Goal: Task Accomplishment & Management: Use online tool/utility

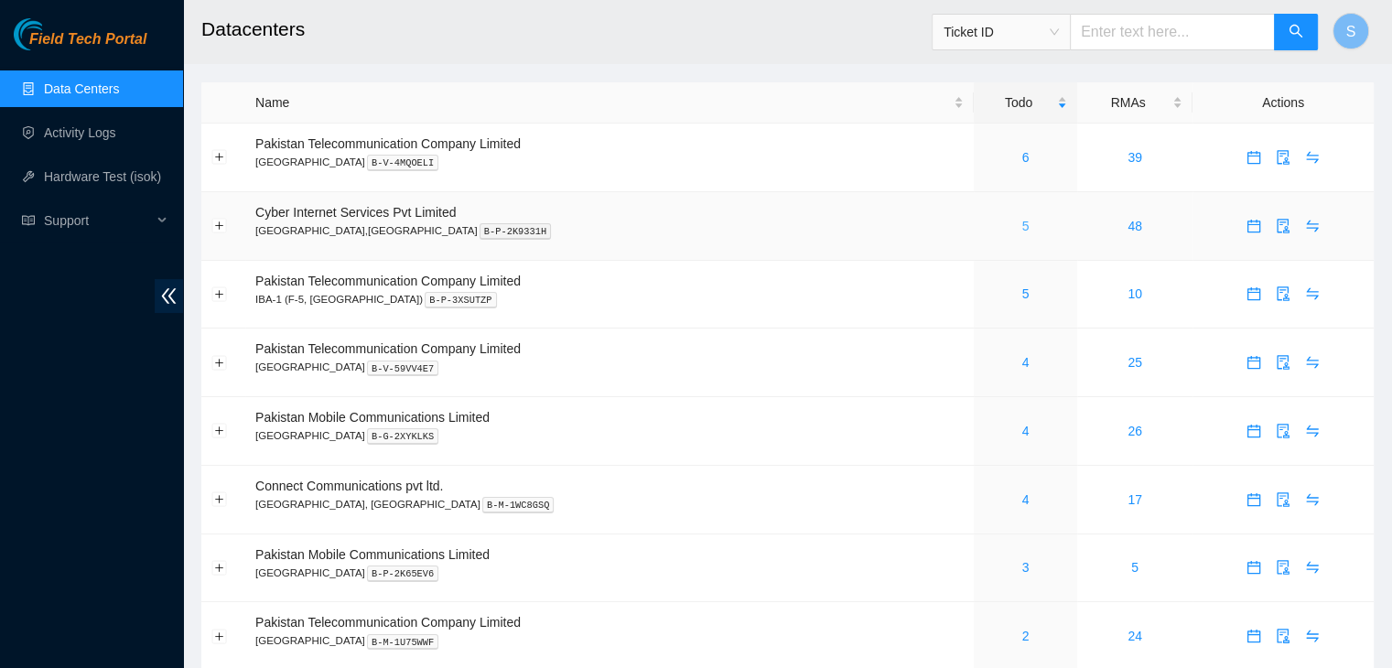
click at [1022, 229] on link "5" at bounding box center [1025, 226] width 7 height 15
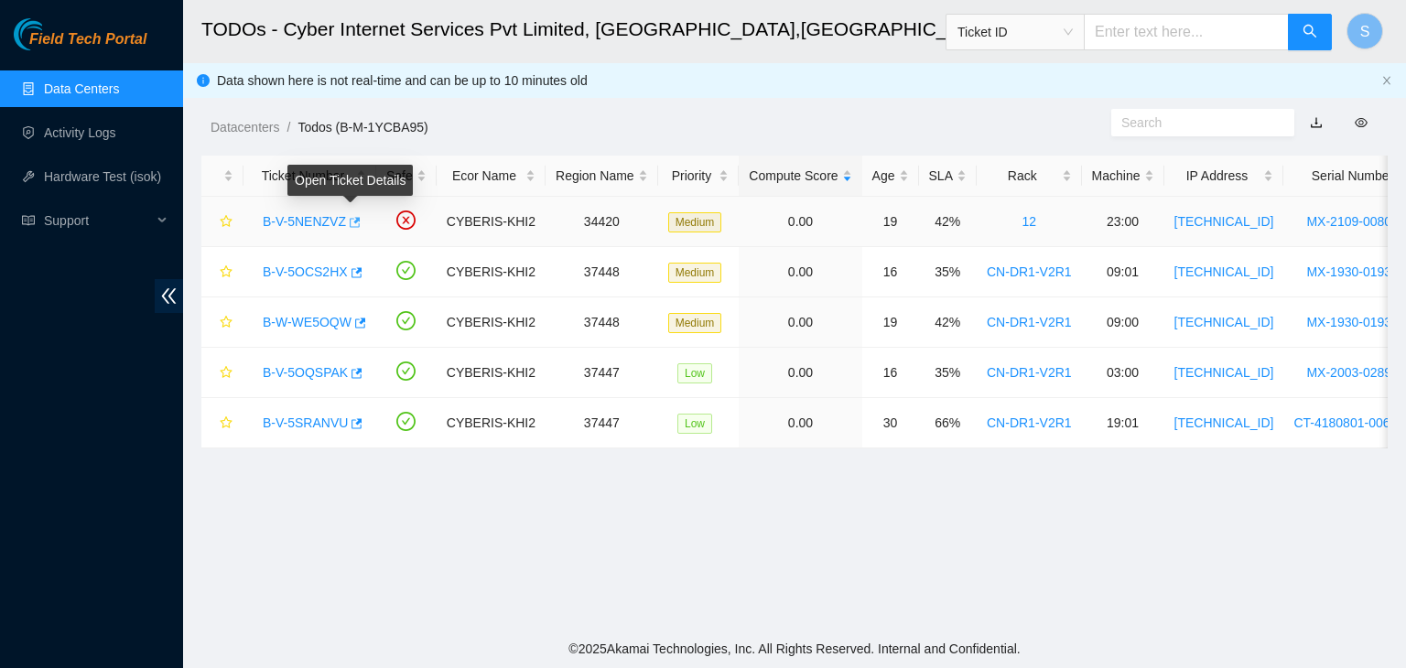
click at [354, 224] on icon "button" at bounding box center [353, 222] width 13 height 13
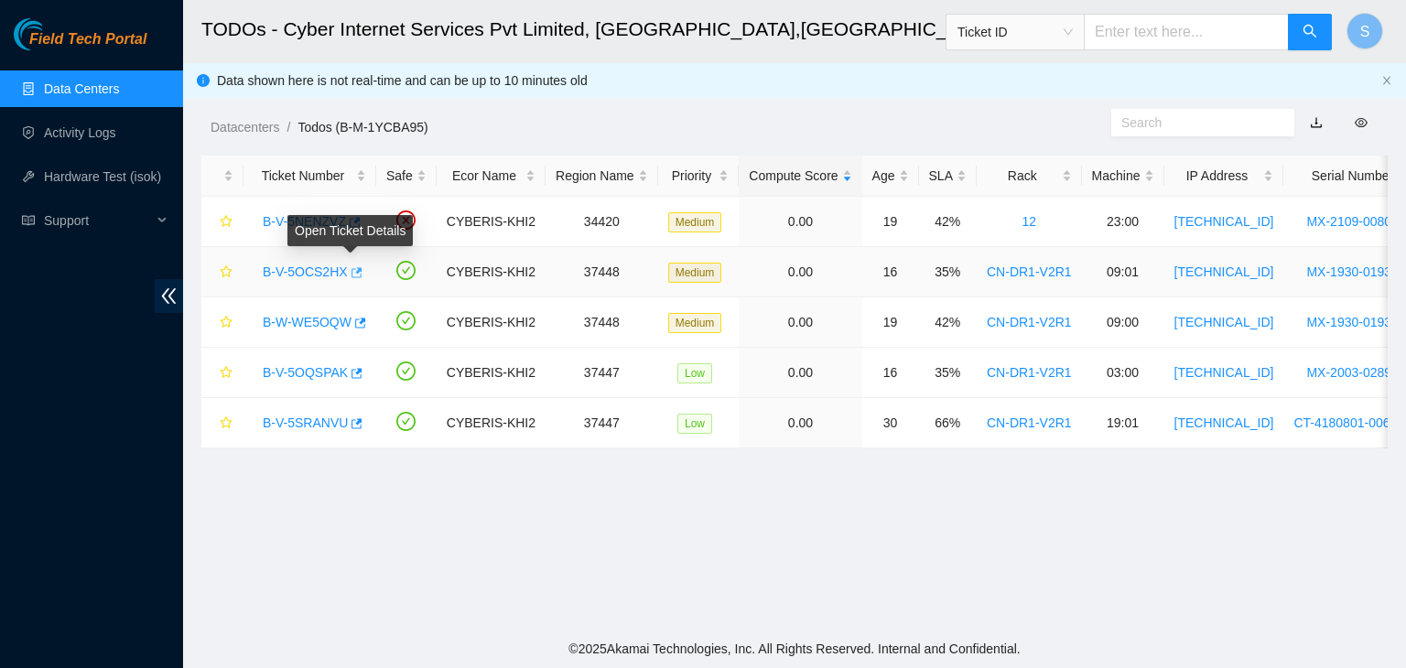
click at [350, 275] on icon "button" at bounding box center [355, 272] width 13 height 13
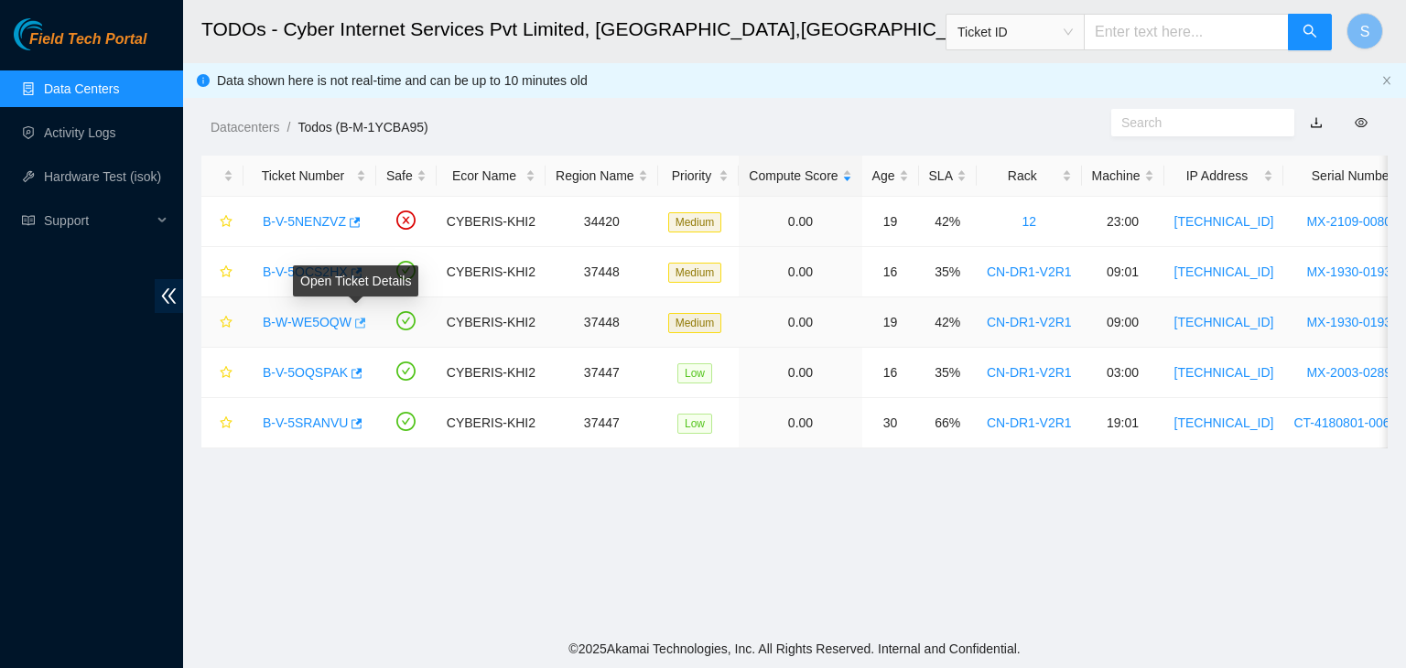
click at [357, 325] on icon "button" at bounding box center [358, 323] width 13 height 13
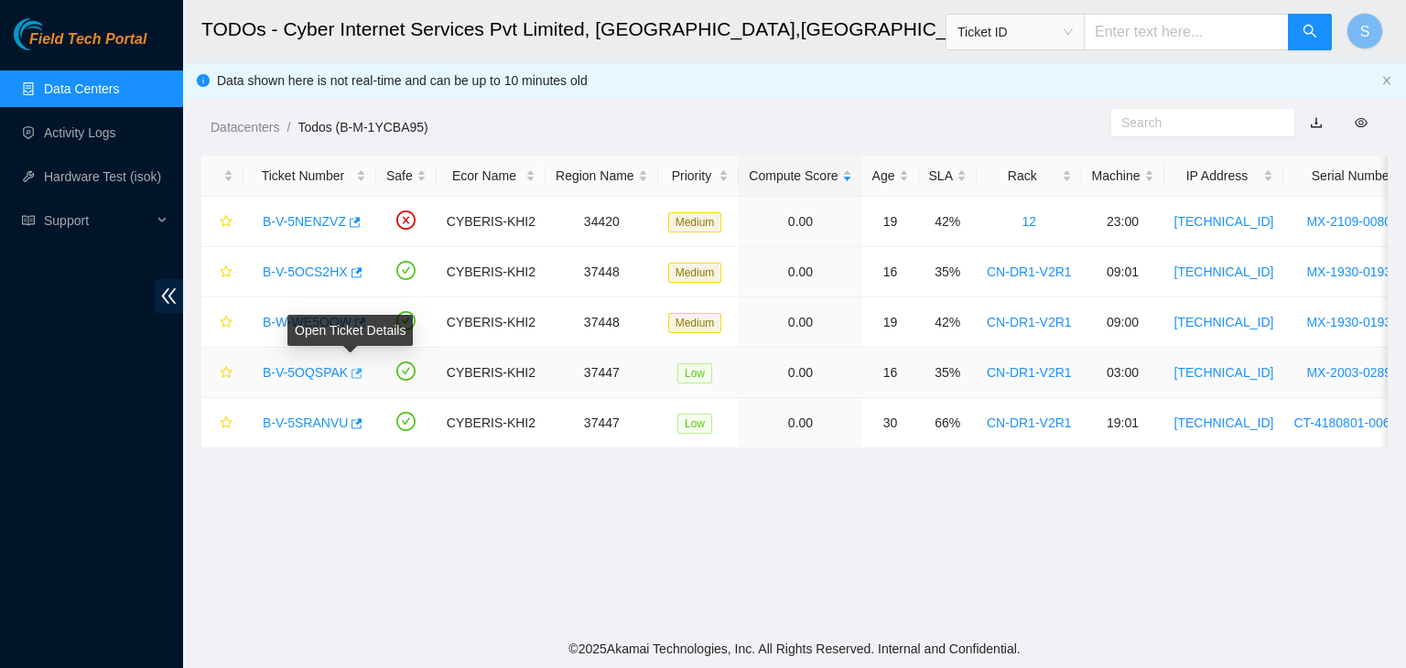
click at [351, 373] on icon "button" at bounding box center [356, 373] width 11 height 10
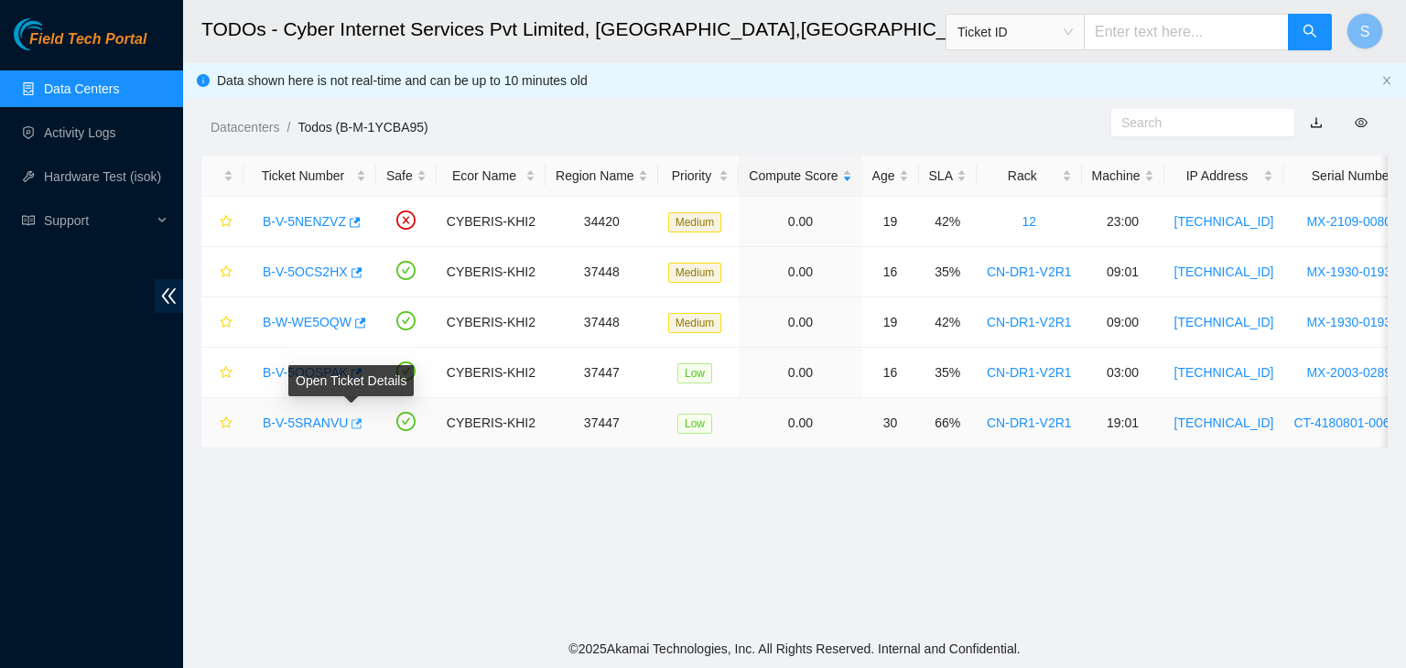
click at [355, 423] on icon "button" at bounding box center [355, 423] width 13 height 13
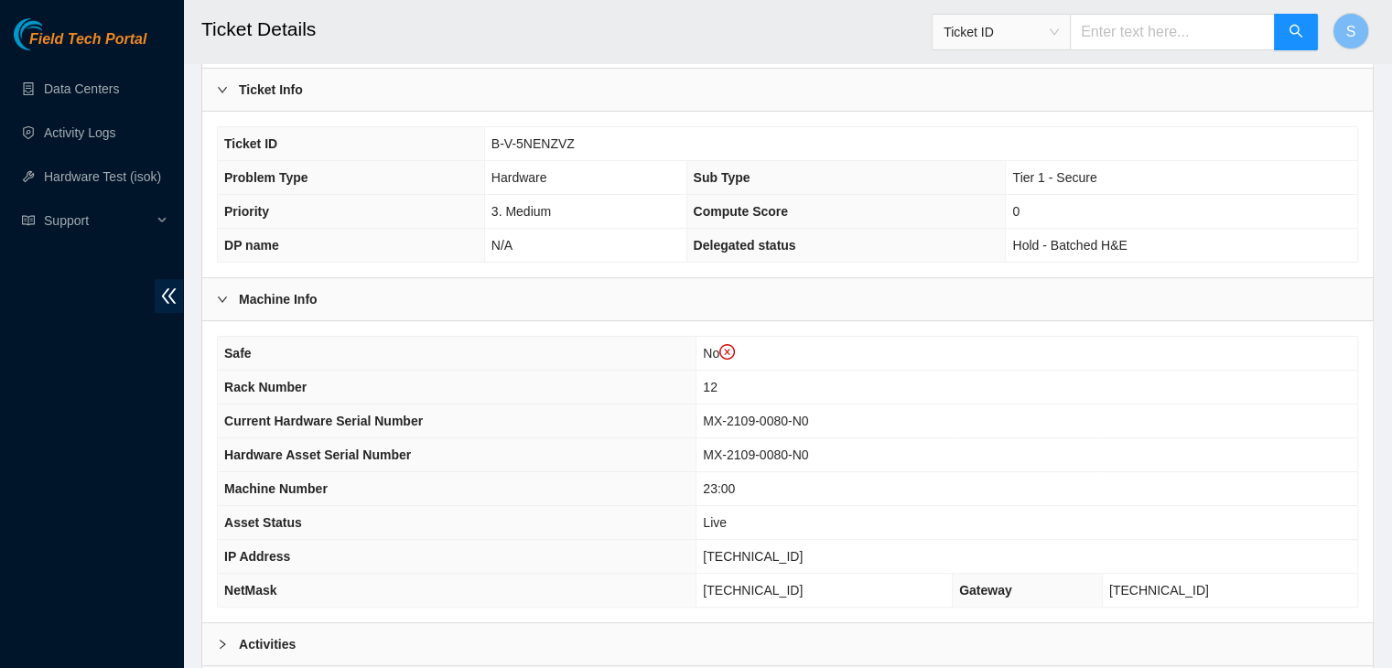
scroll to position [502, 0]
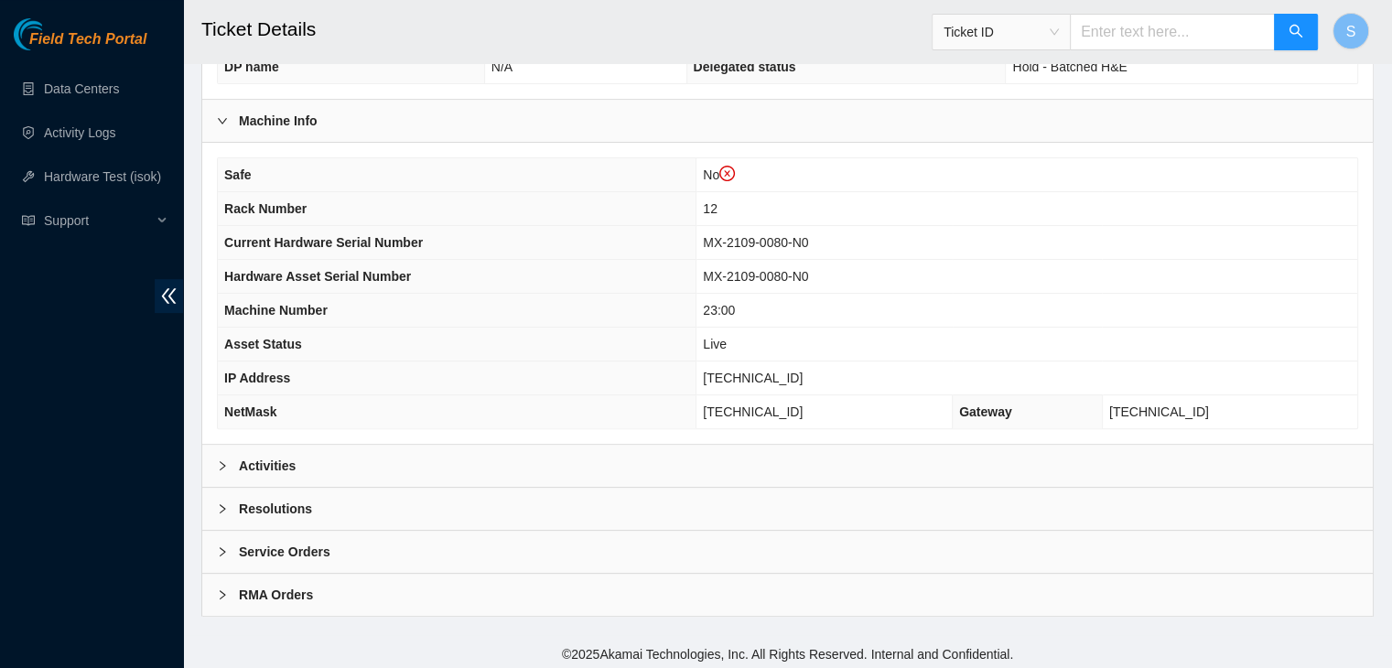
click at [361, 575] on div "RMA Orders" at bounding box center [787, 595] width 1170 height 42
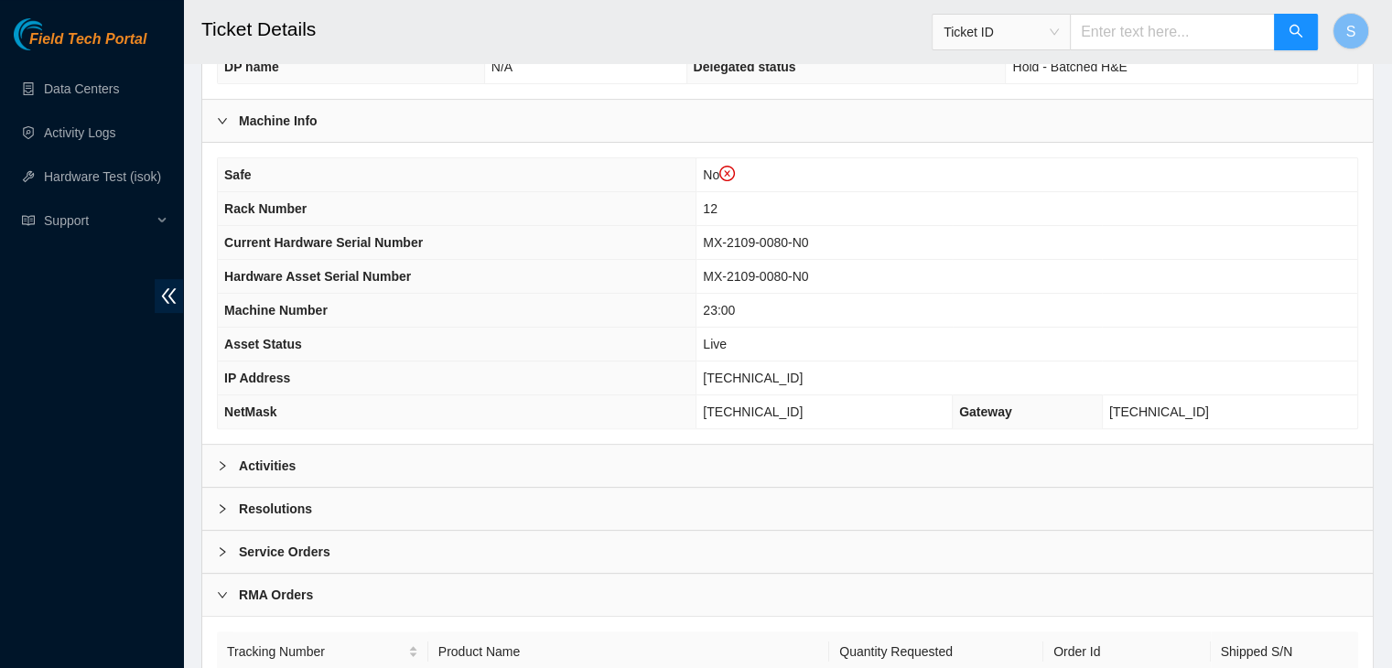
click at [368, 548] on div "Service Orders" at bounding box center [787, 552] width 1170 height 42
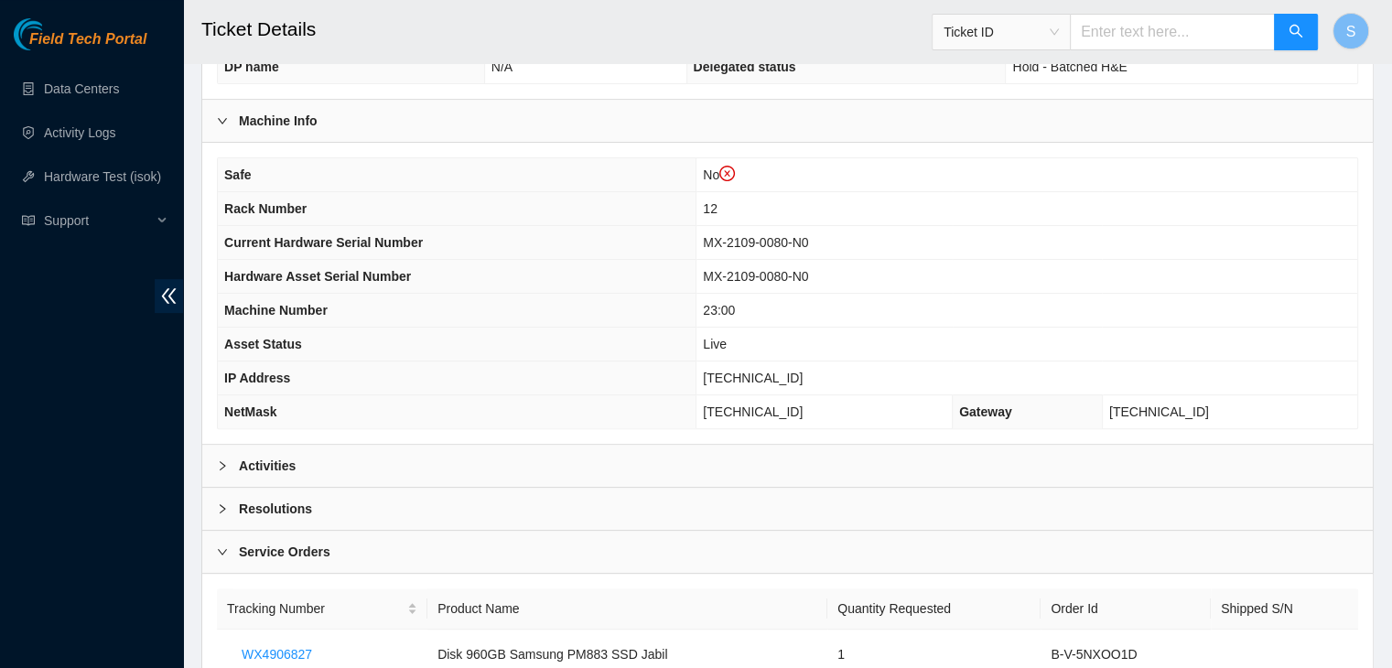
click at [379, 501] on div "Resolutions" at bounding box center [787, 509] width 1170 height 42
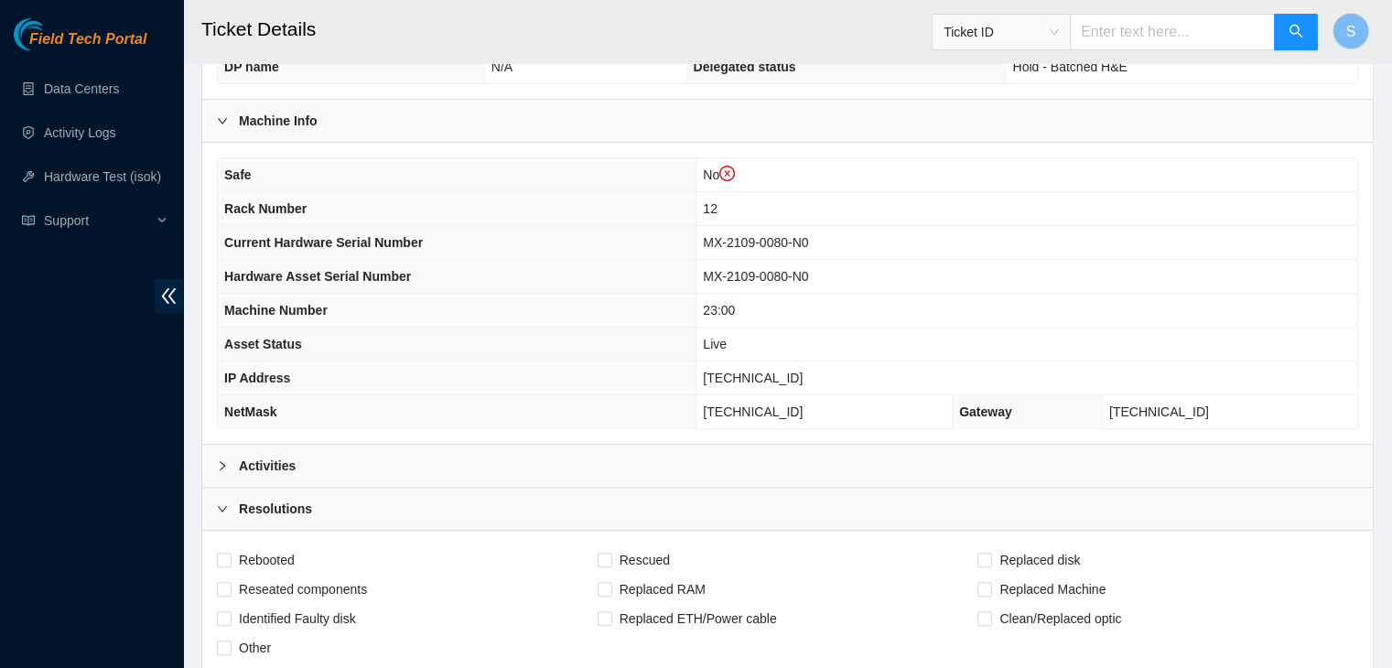
click at [405, 458] on div "Activities" at bounding box center [787, 466] width 1170 height 42
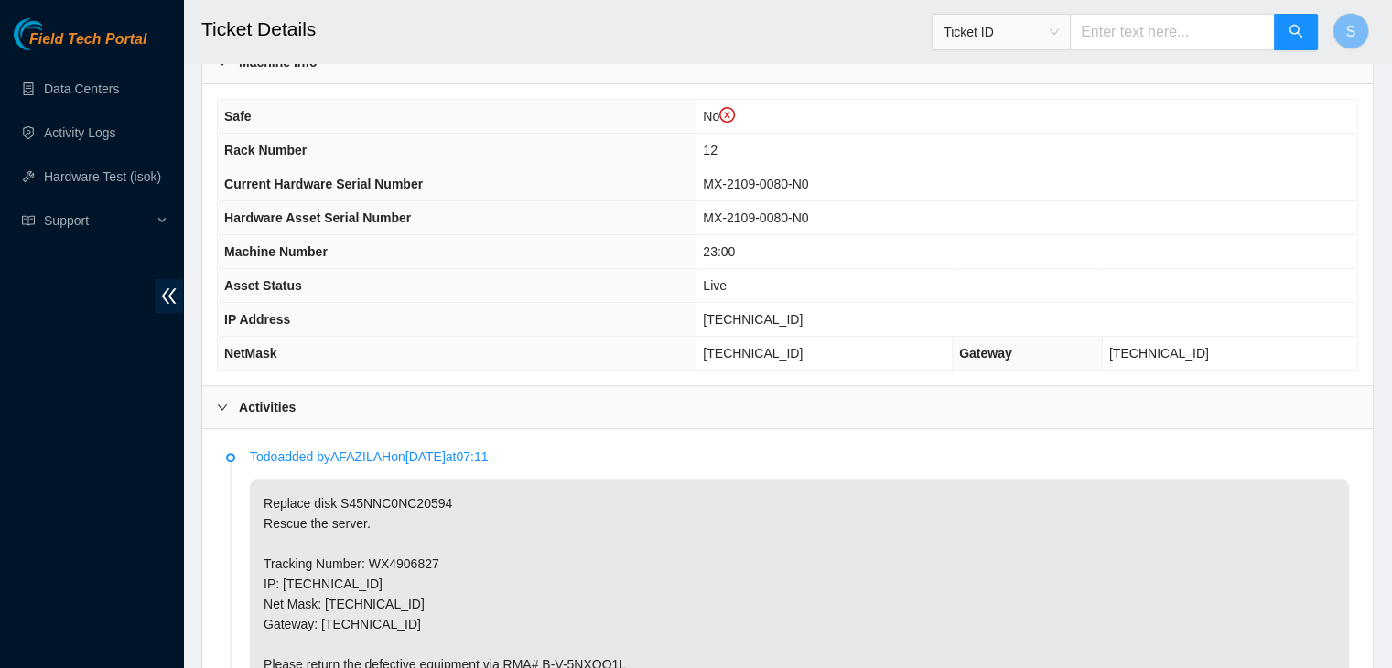
scroll to position [0, 0]
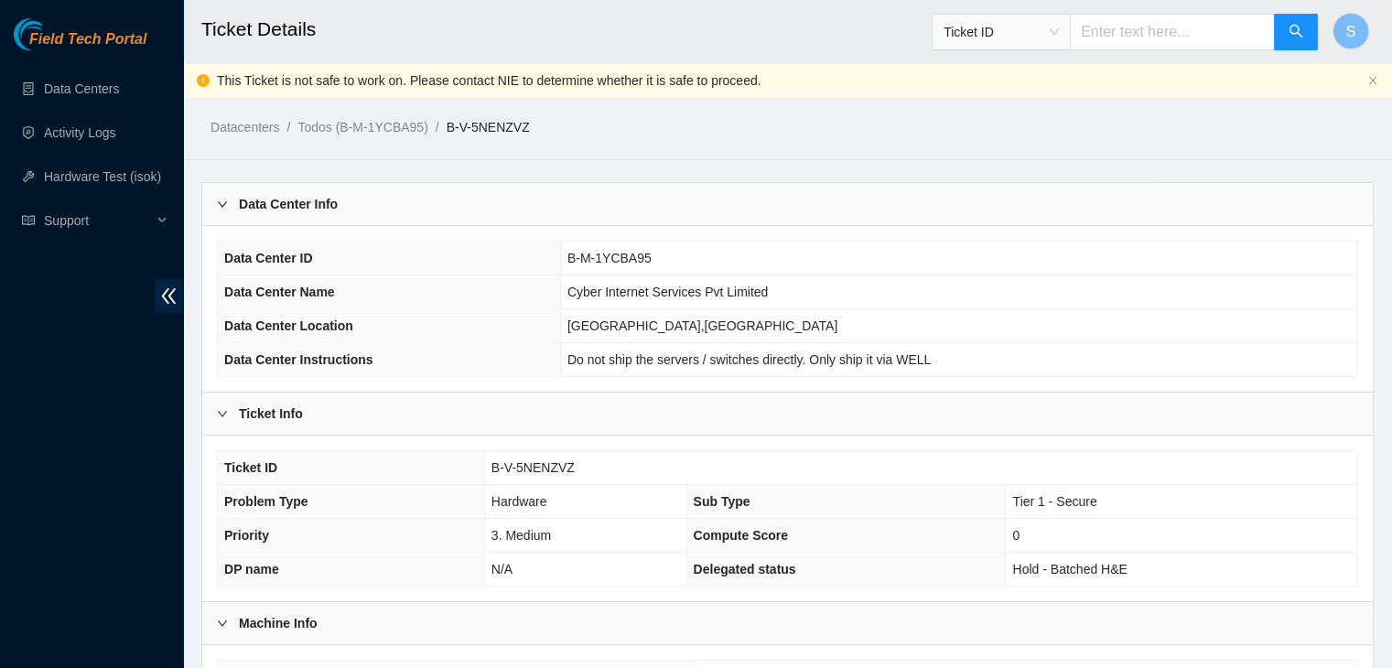
drag, startPoint x: 1047, startPoint y: 644, endPoint x: 205, endPoint y: 122, distance: 990.9
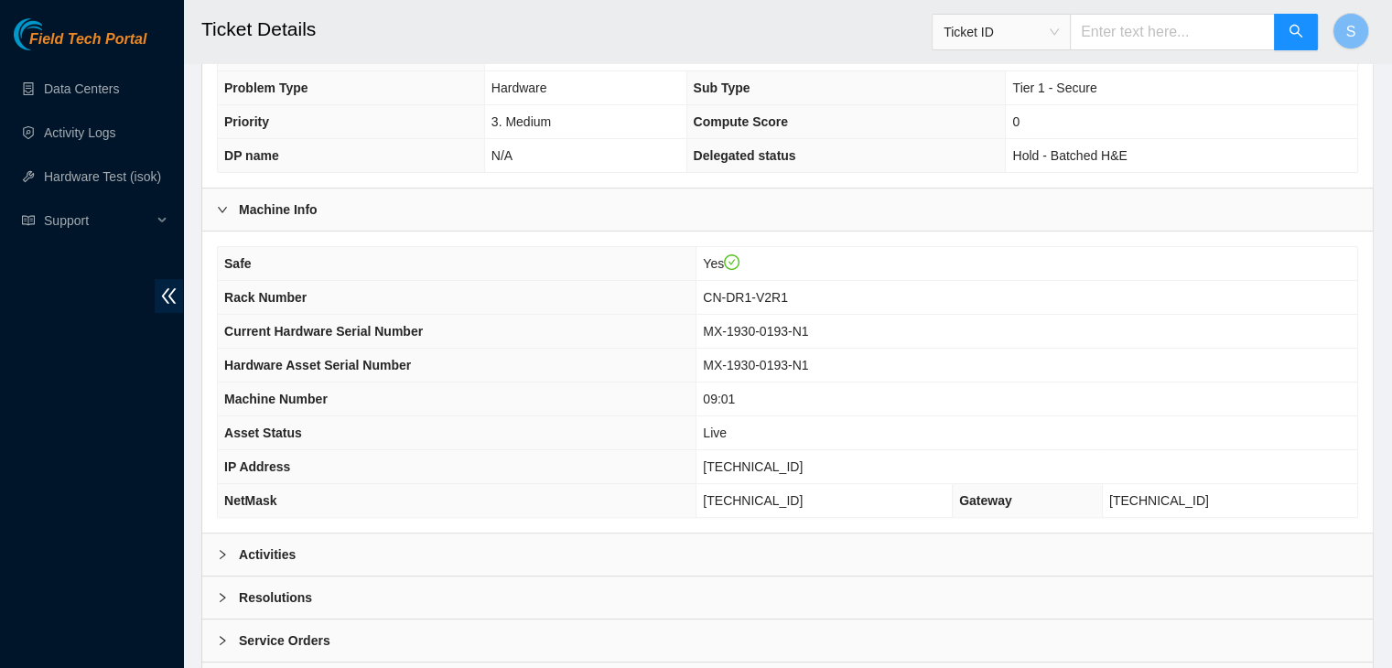
scroll to position [468, 0]
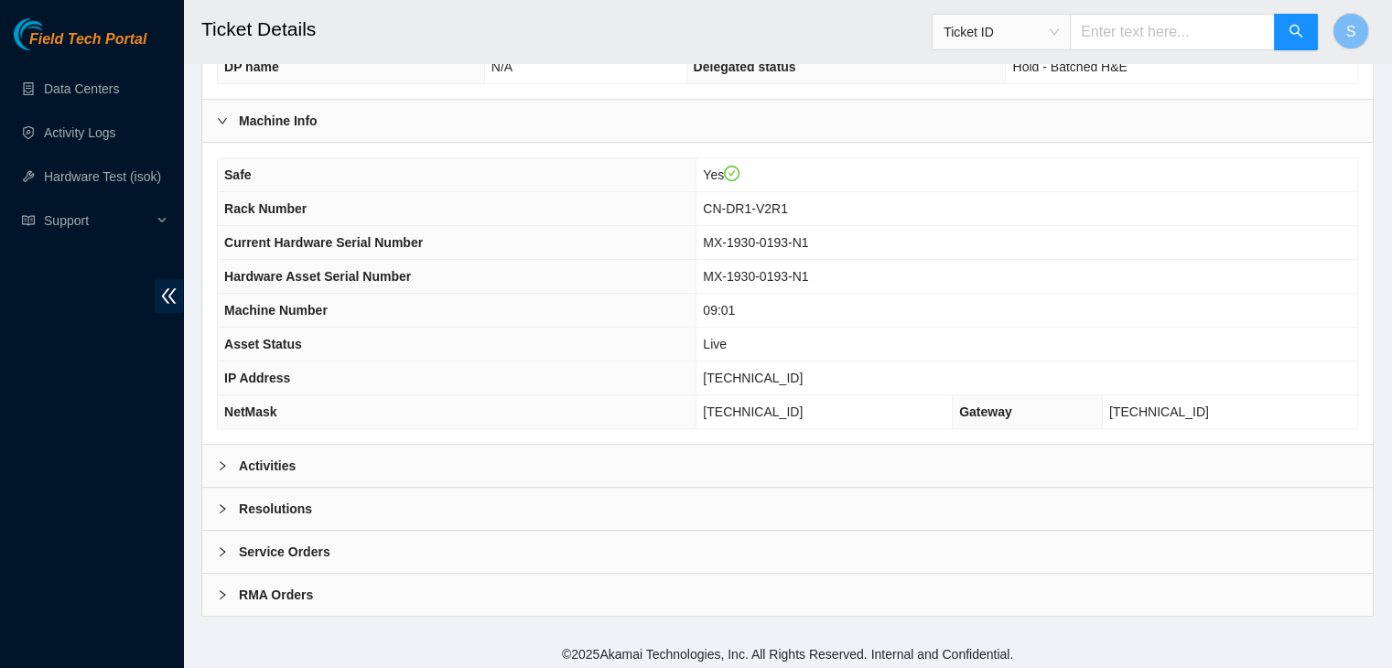
drag, startPoint x: 275, startPoint y: 579, endPoint x: 288, endPoint y: 568, distance: 17.6
click at [278, 585] on b "RMA Orders" at bounding box center [276, 595] width 74 height 20
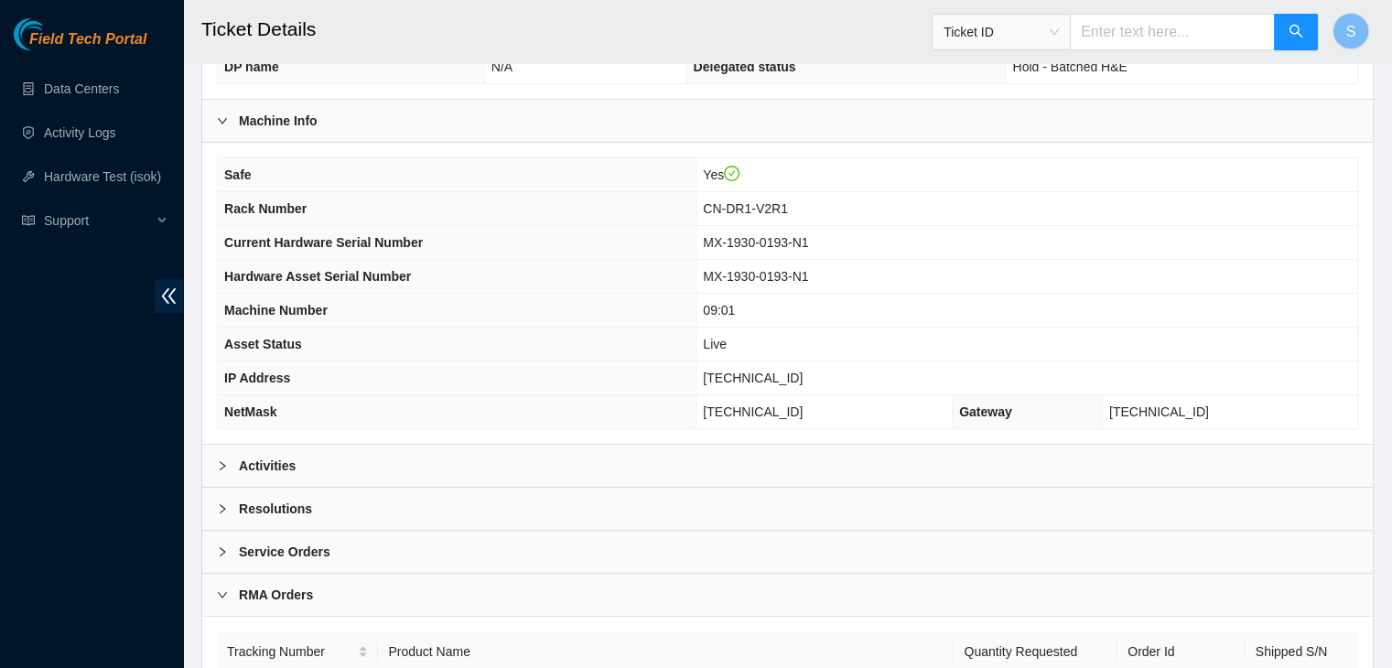
drag, startPoint x: 312, startPoint y: 534, endPoint x: 318, endPoint y: 502, distance: 31.6
click at [313, 534] on div "Service Orders" at bounding box center [787, 552] width 1170 height 42
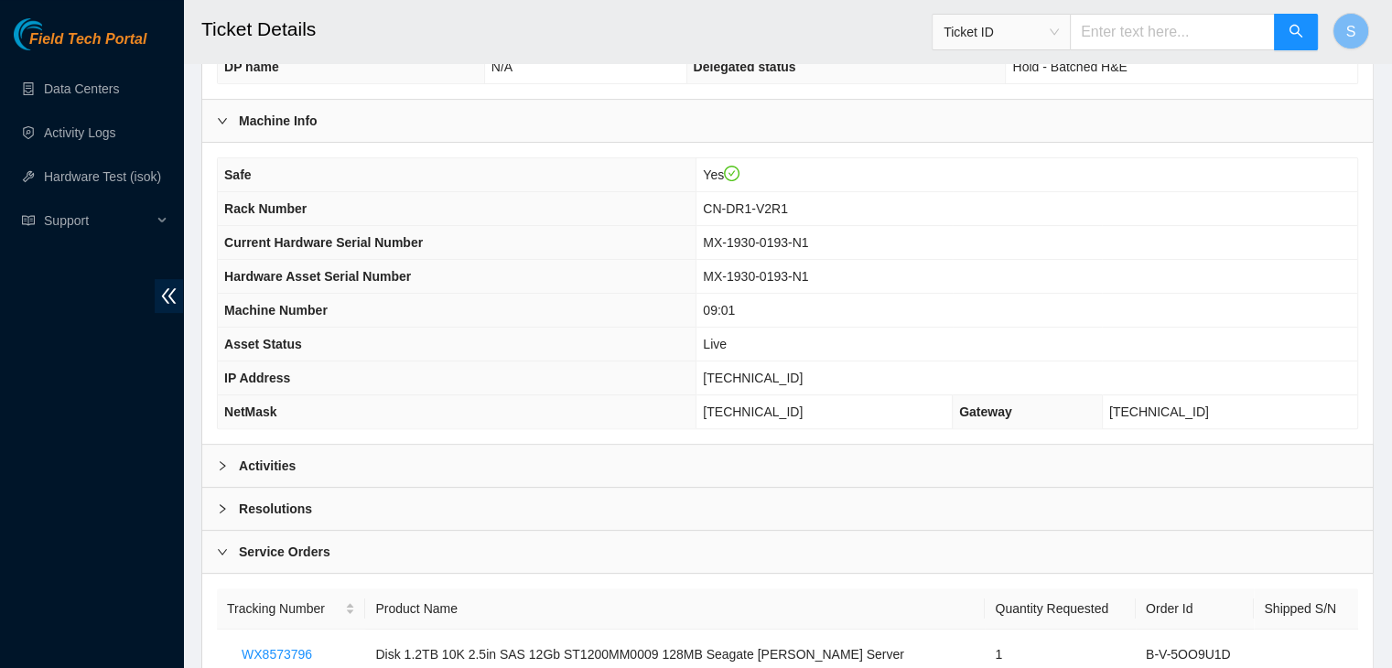
click at [318, 501] on div "Resolutions" at bounding box center [787, 509] width 1170 height 42
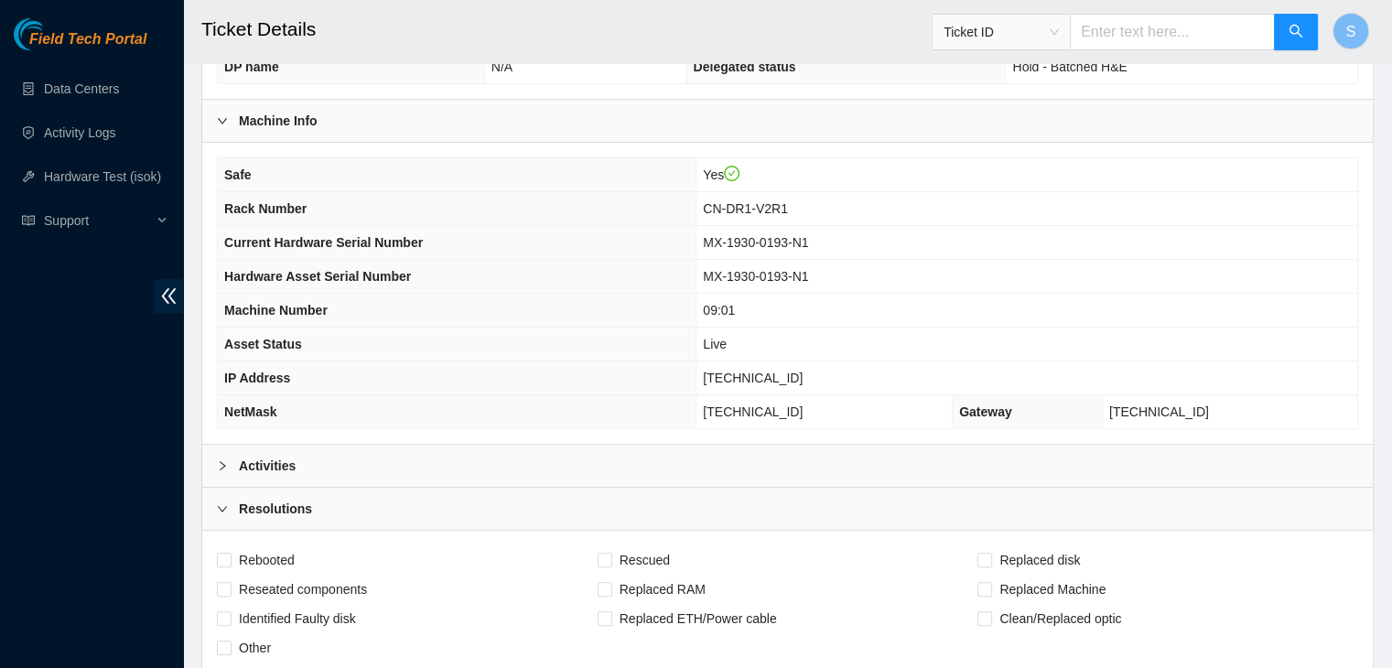
click at [337, 458] on div "Activities" at bounding box center [787, 466] width 1170 height 42
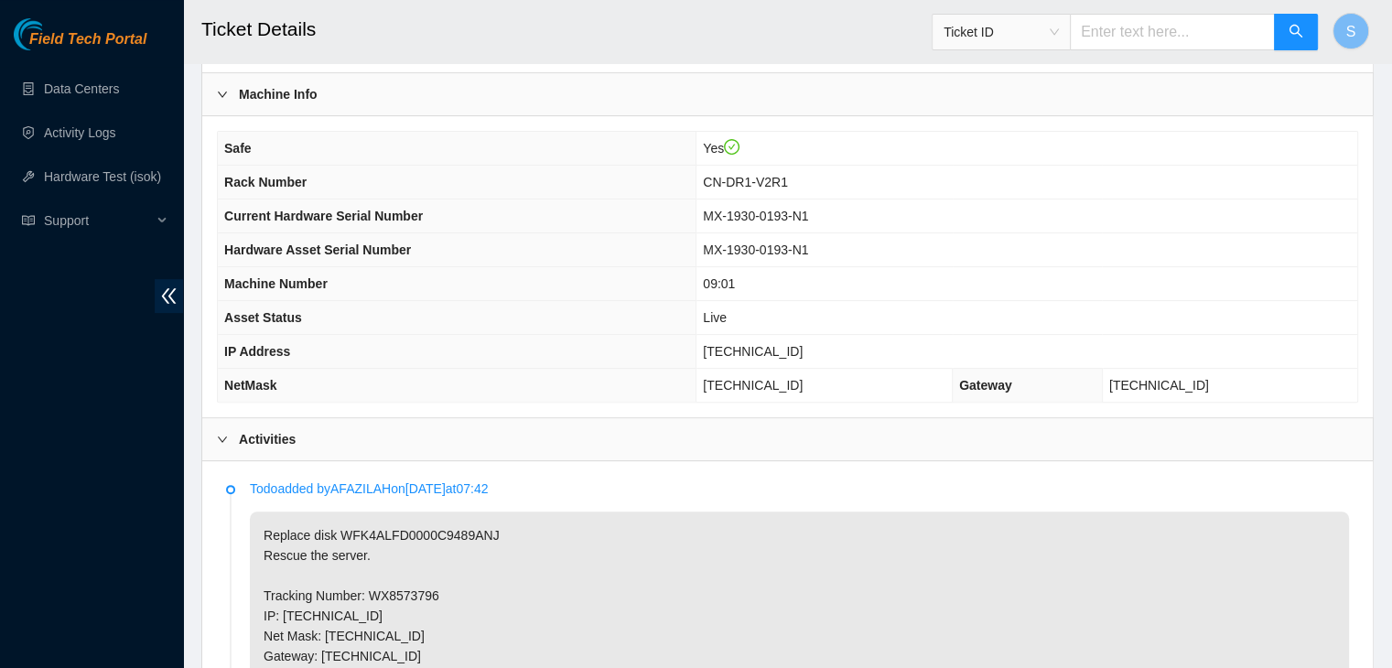
scroll to position [834, 0]
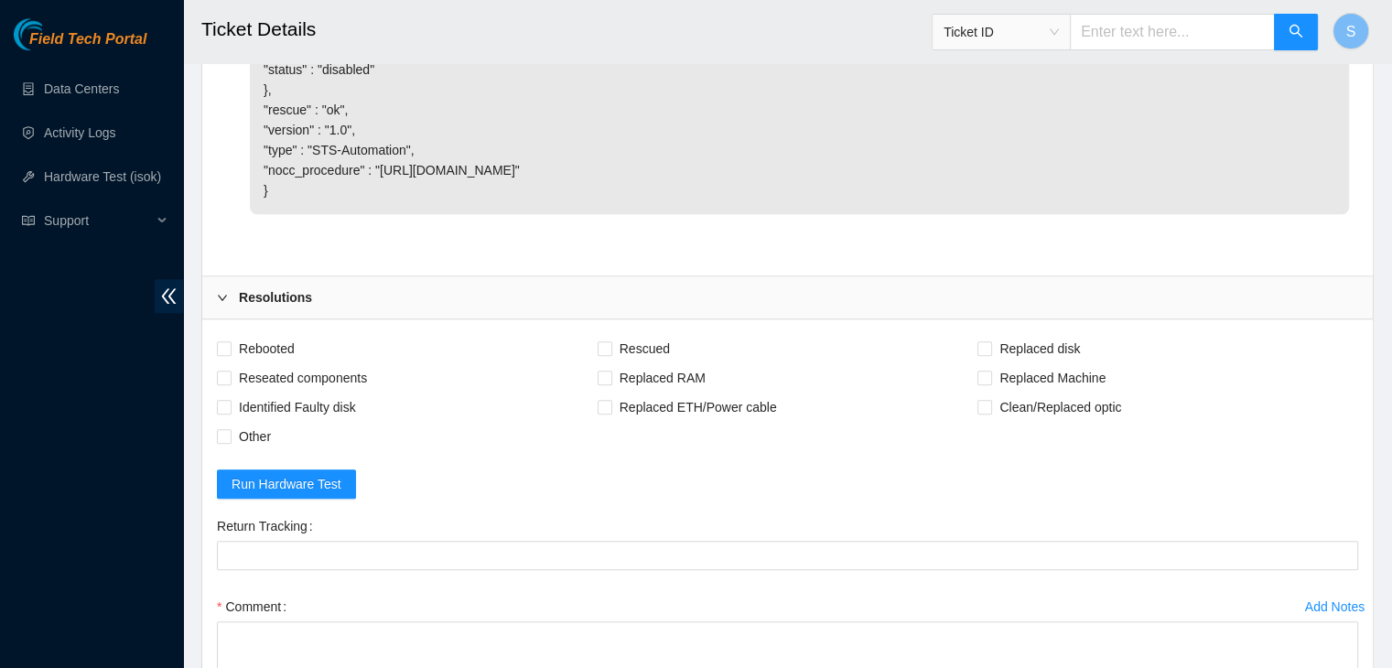
drag, startPoint x: 759, startPoint y: 241, endPoint x: 781, endPoint y: 435, distance: 195.2
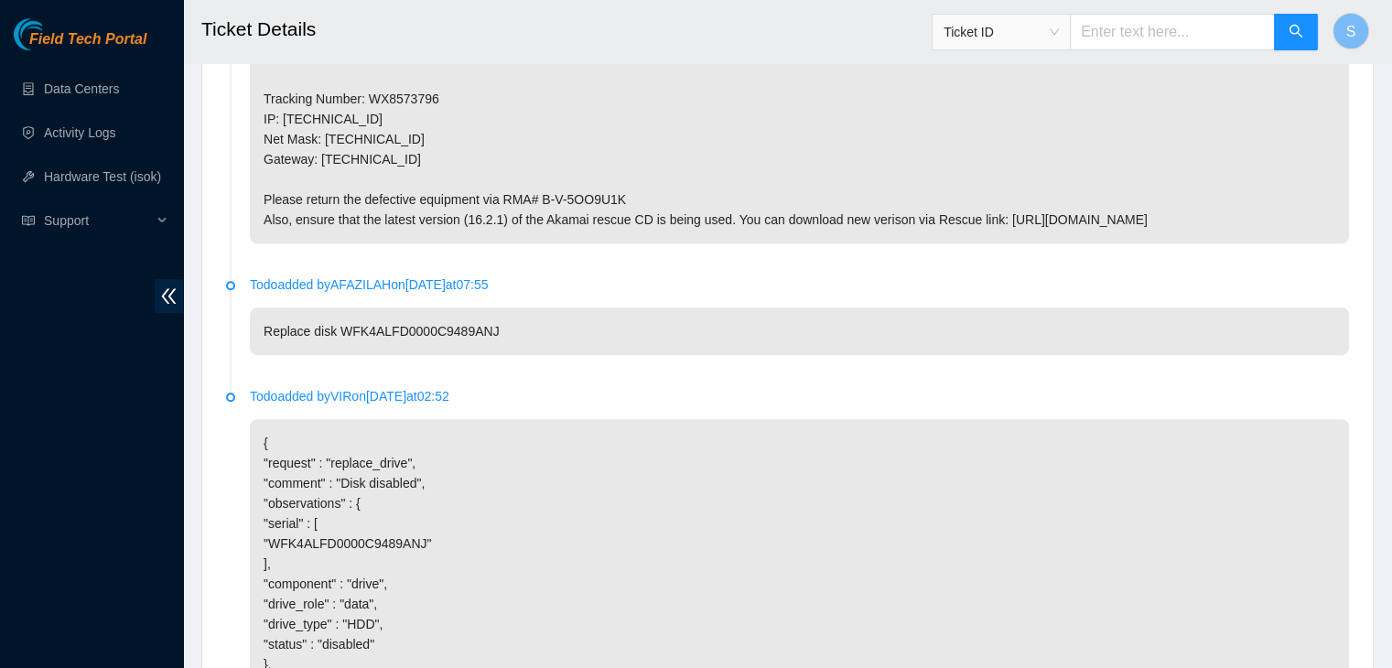
scroll to position [0, 0]
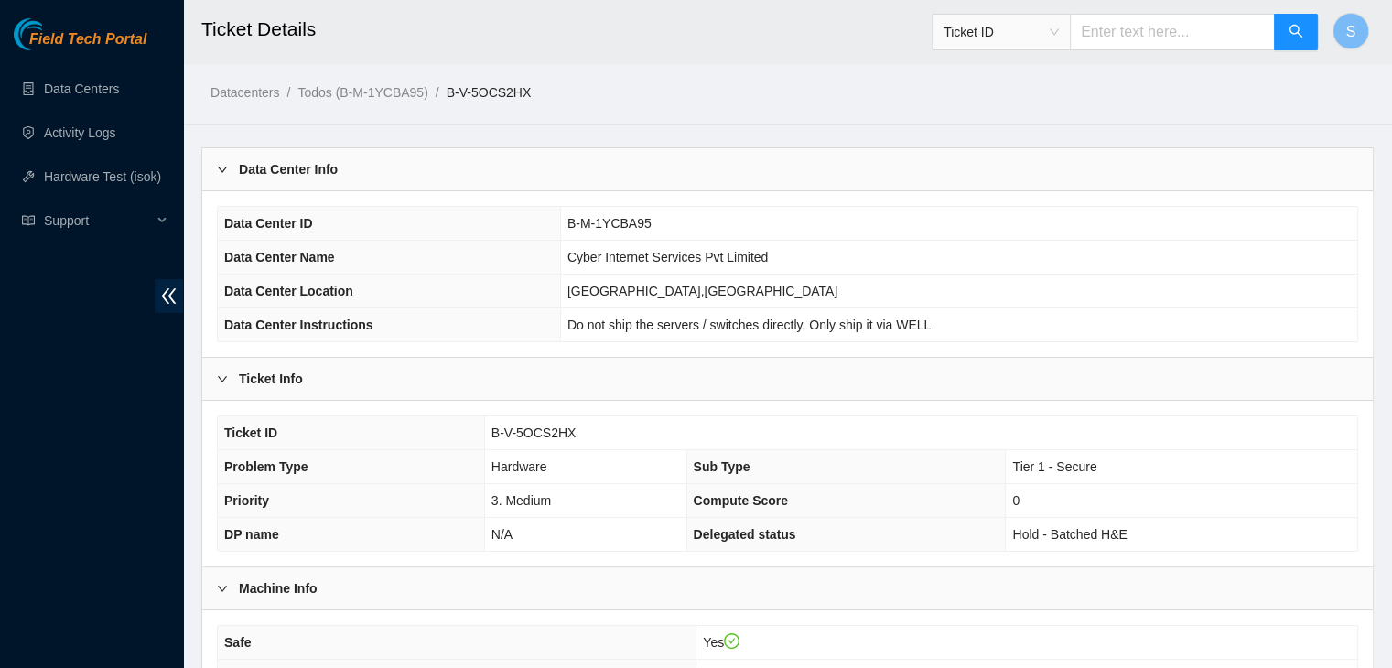
drag, startPoint x: 1027, startPoint y: 640, endPoint x: 195, endPoint y: 92, distance: 996.2
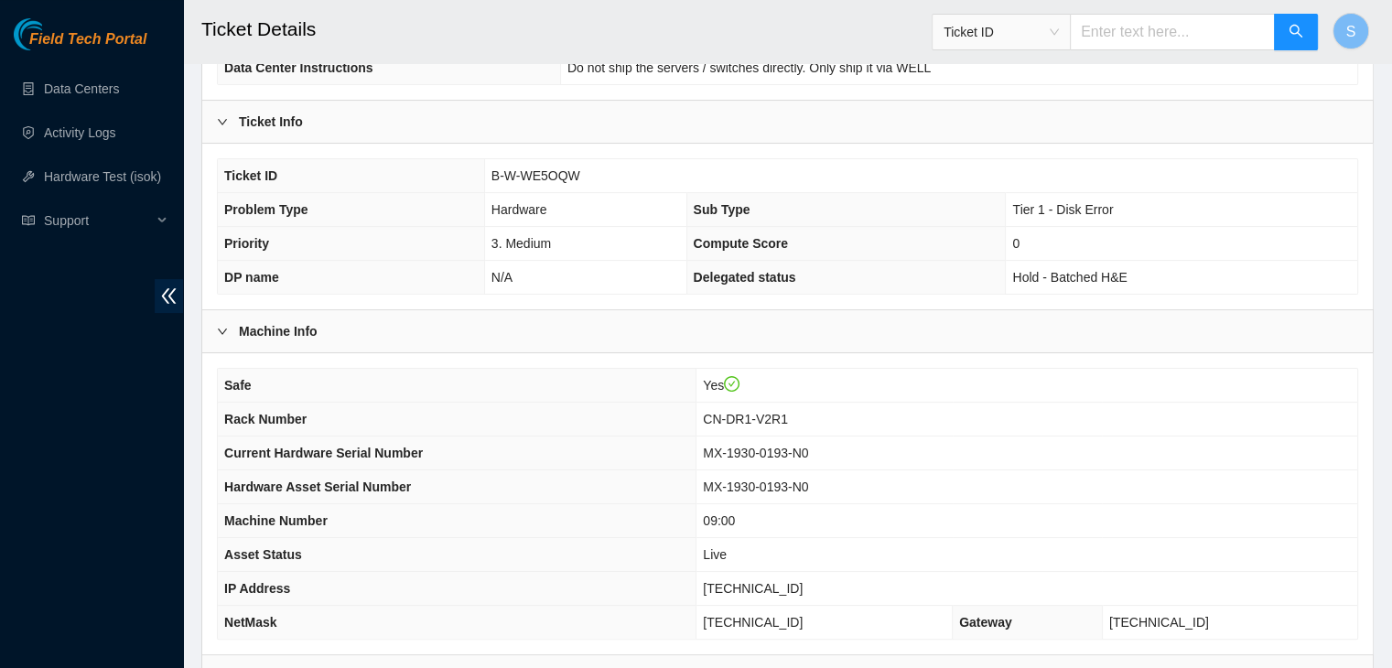
scroll to position [468, 0]
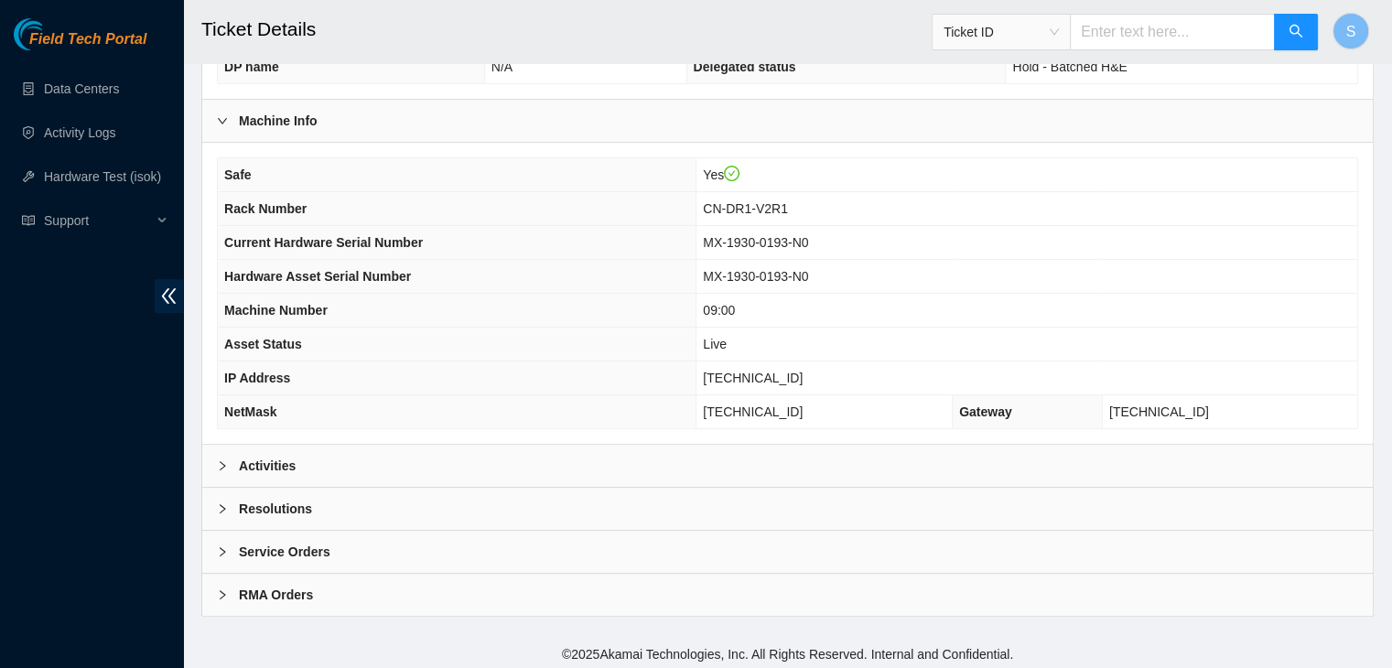
click at [383, 589] on div "RMA Orders" at bounding box center [787, 595] width 1170 height 42
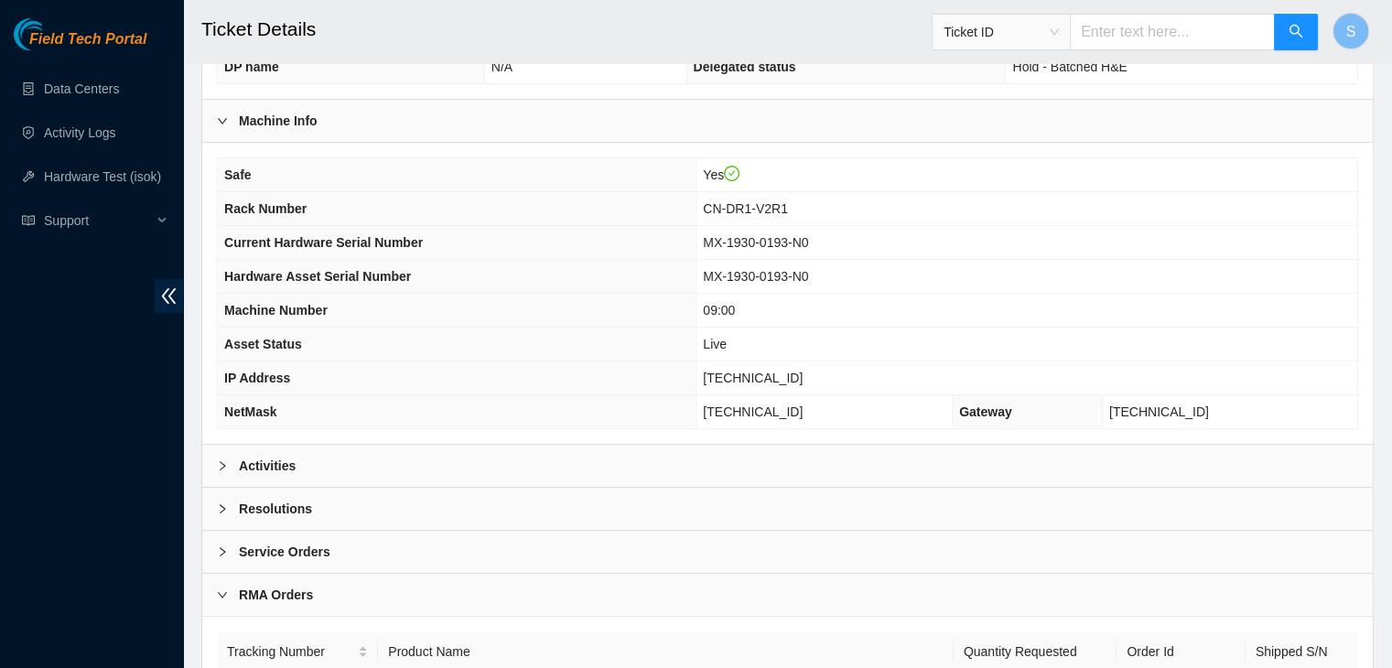
click at [406, 545] on div "Service Orders" at bounding box center [787, 552] width 1170 height 42
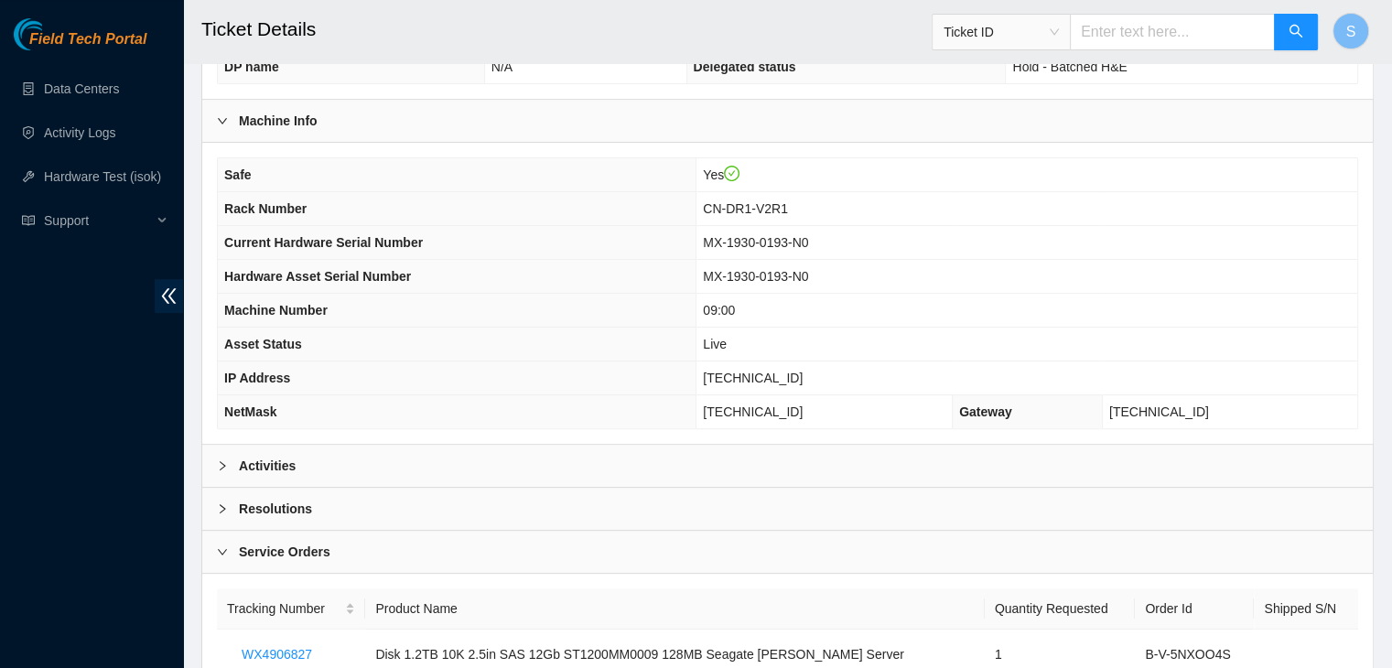
click at [439, 506] on div "Resolutions" at bounding box center [787, 509] width 1170 height 42
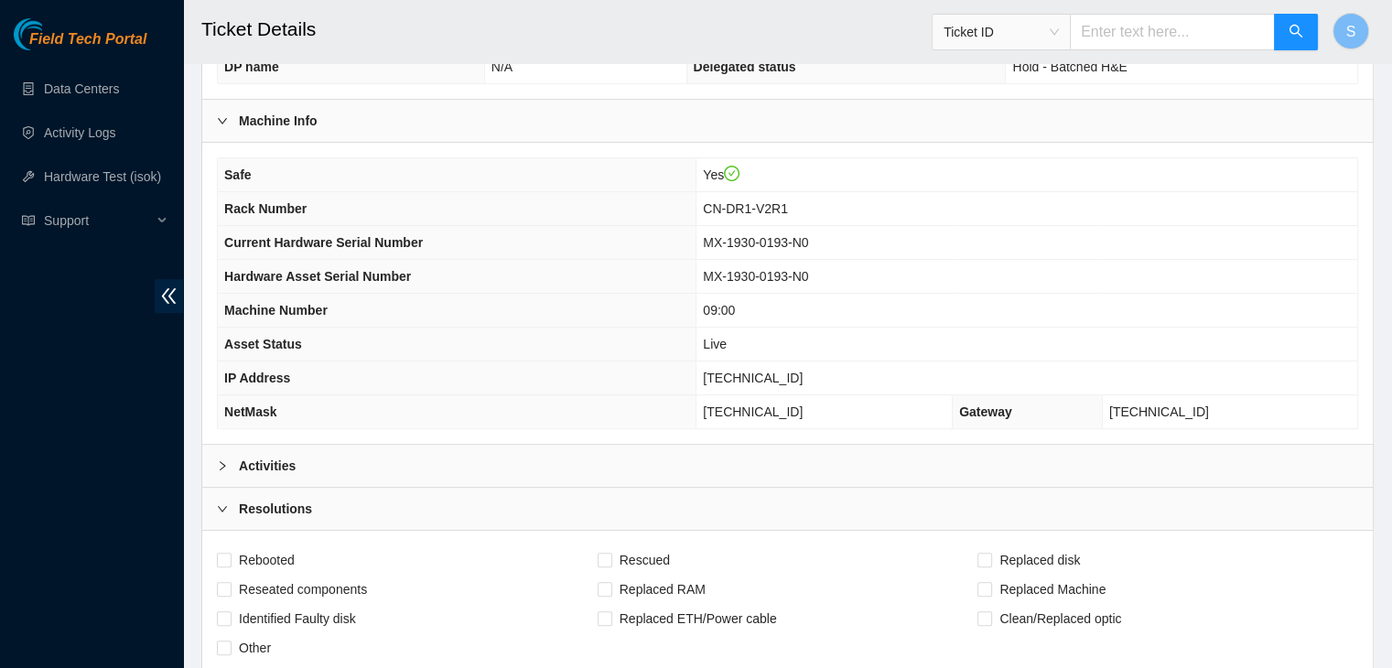
click at [472, 451] on div "Activities" at bounding box center [787, 466] width 1170 height 42
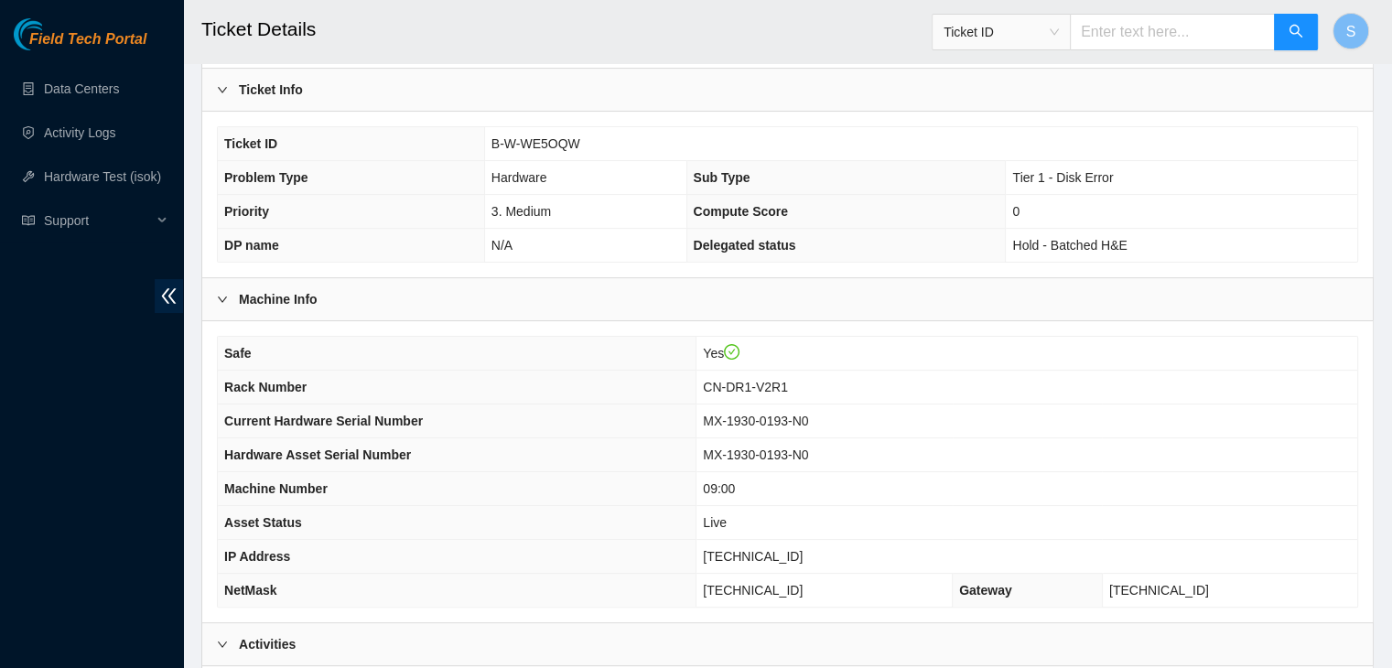
scroll to position [0, 0]
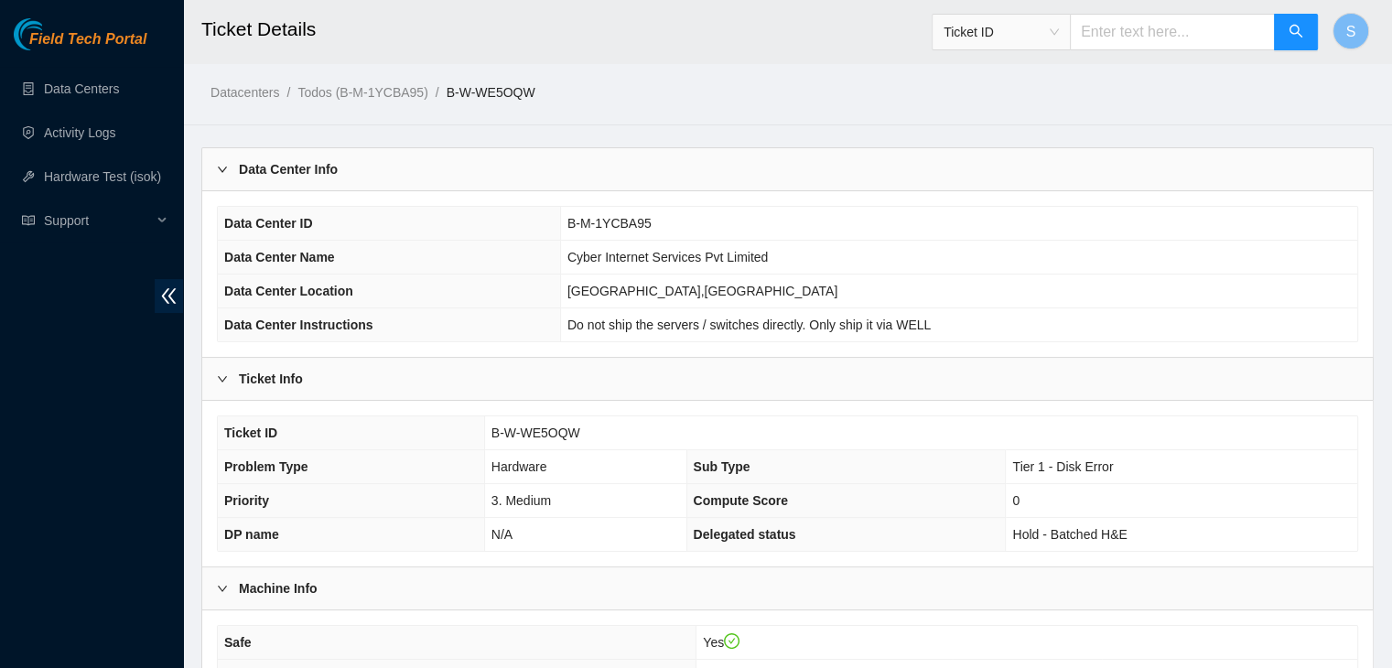
drag, startPoint x: 917, startPoint y: 595, endPoint x: 201, endPoint y: 93, distance: 873.8
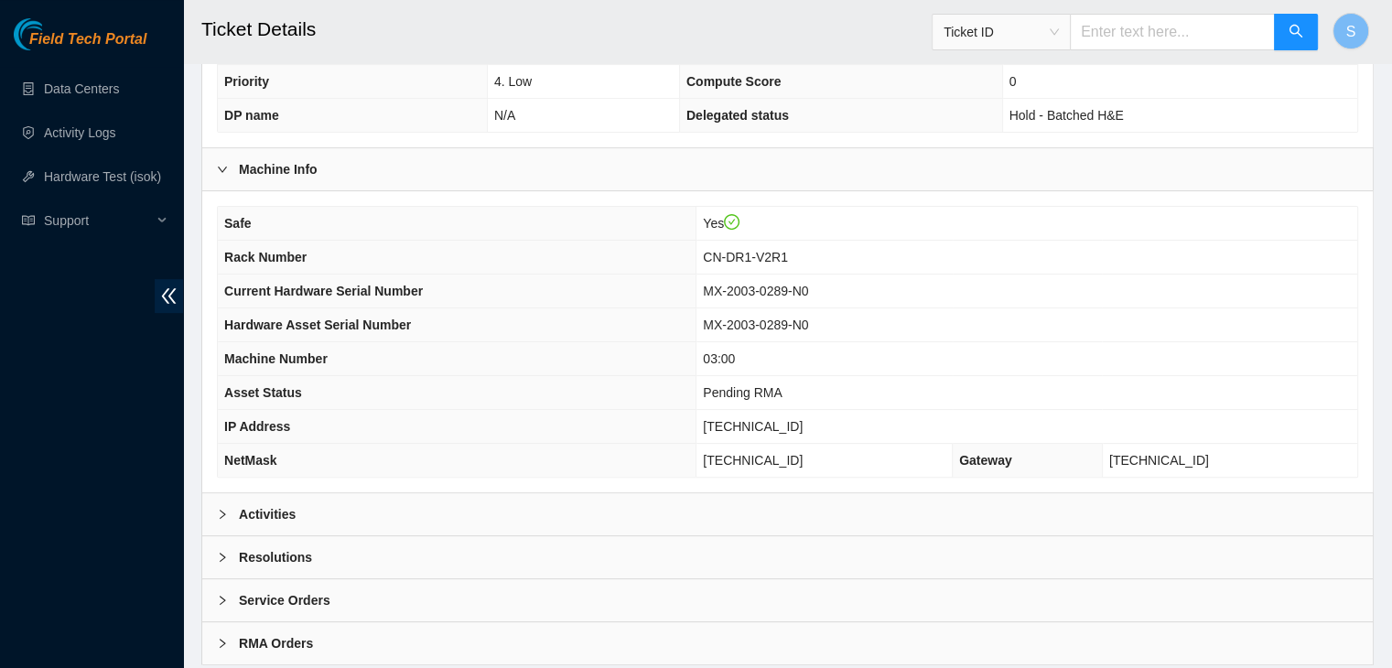
scroll to position [468, 0]
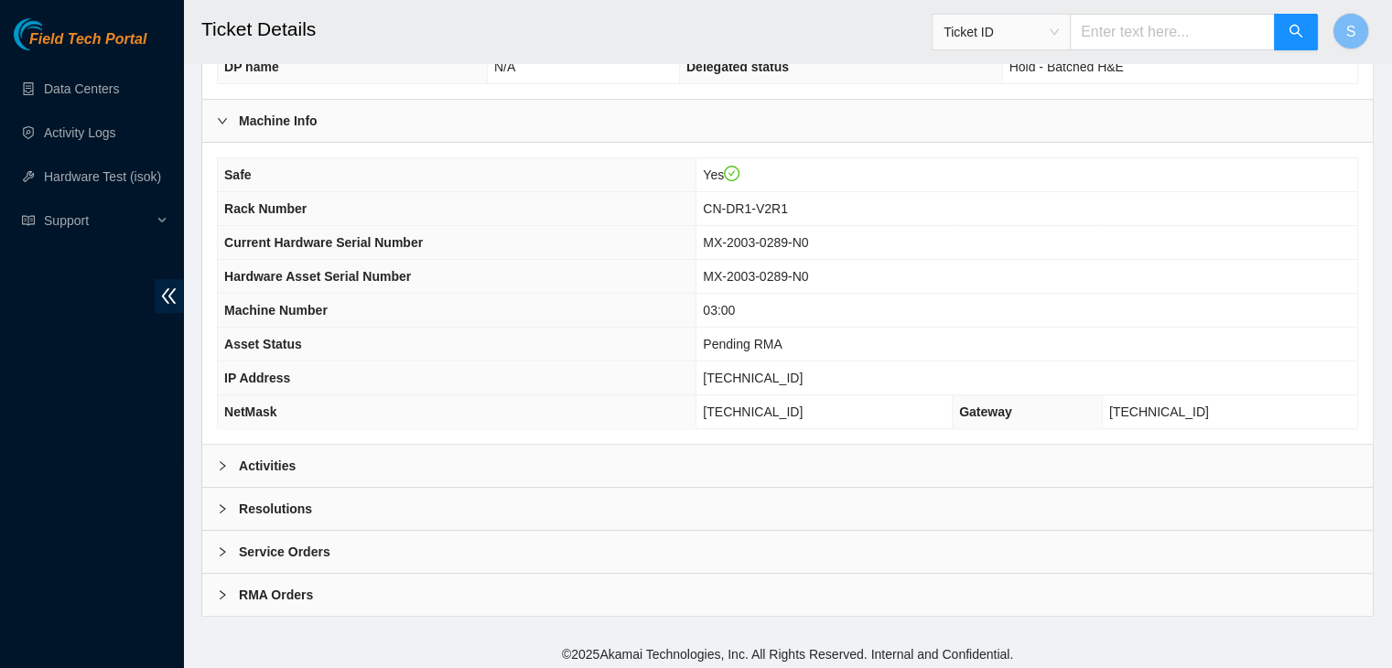
drag, startPoint x: 369, startPoint y: 587, endPoint x: 382, endPoint y: 568, distance: 22.3
click at [370, 587] on div "RMA Orders" at bounding box center [787, 595] width 1170 height 42
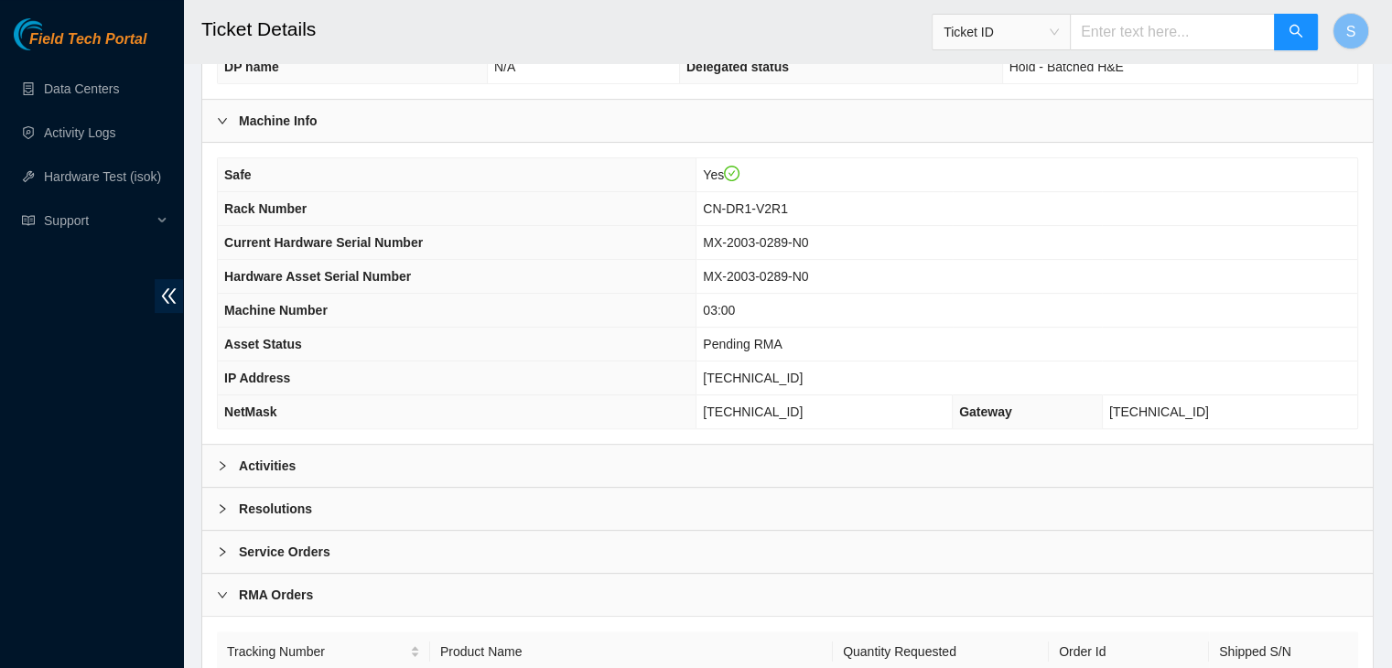
click at [394, 541] on div "Service Orders" at bounding box center [787, 552] width 1170 height 42
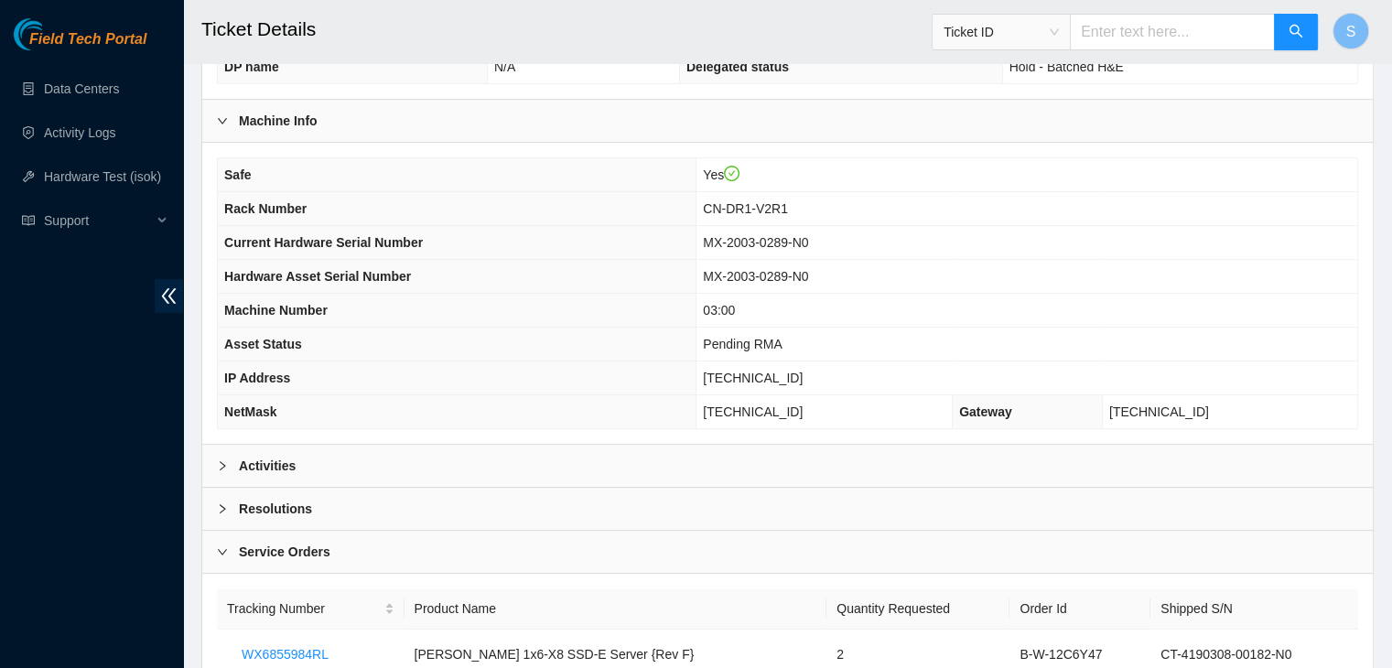
click at [411, 506] on div "Resolutions" at bounding box center [787, 509] width 1170 height 42
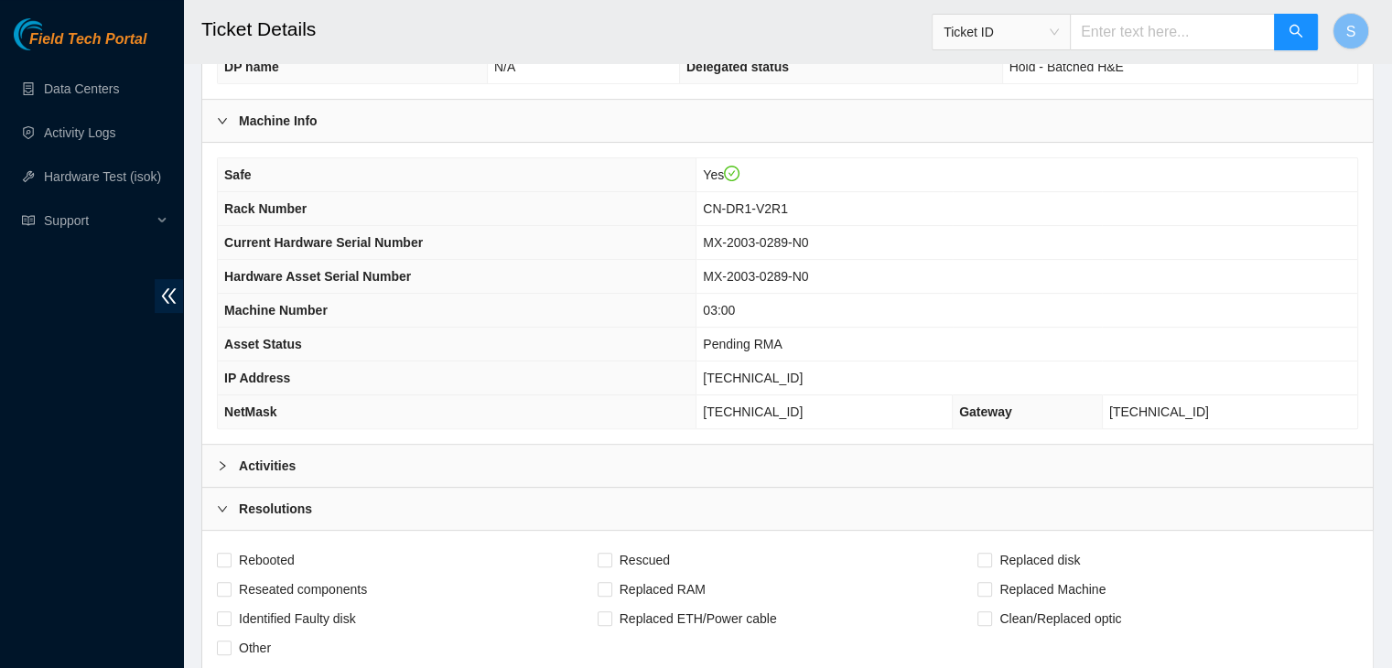
click at [446, 458] on div "Activities" at bounding box center [787, 466] width 1170 height 42
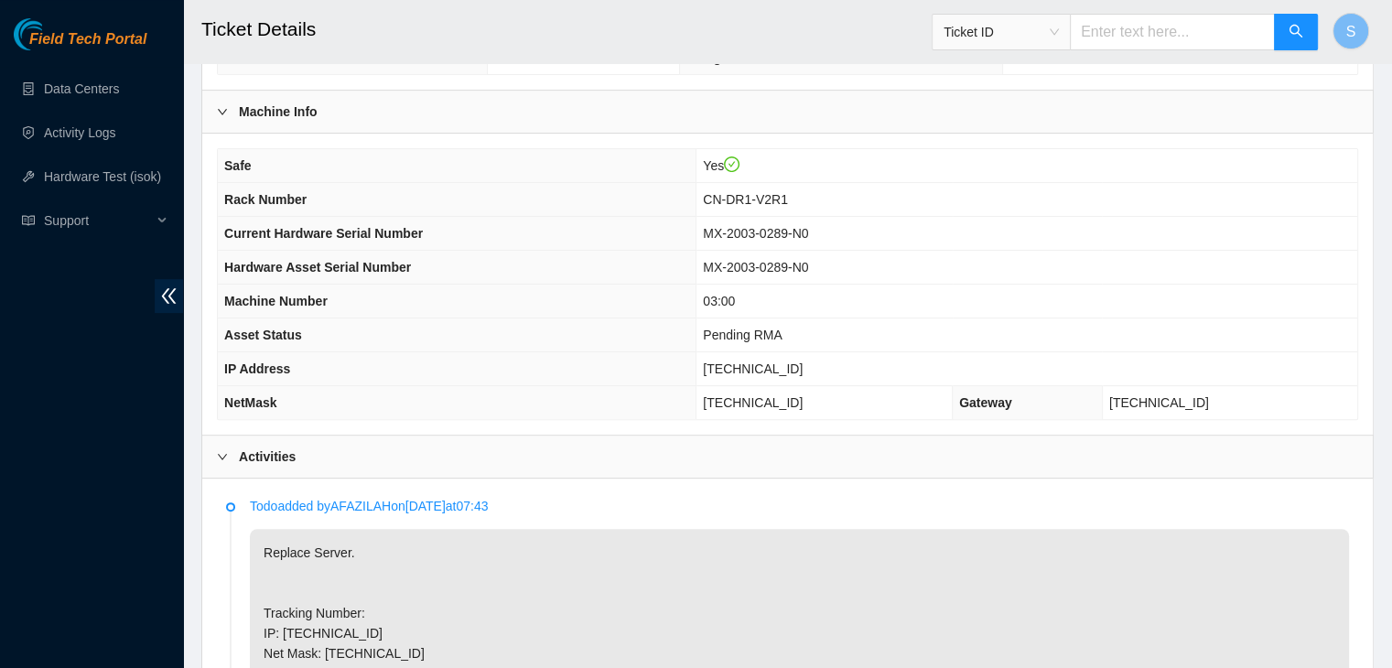
scroll to position [0, 0]
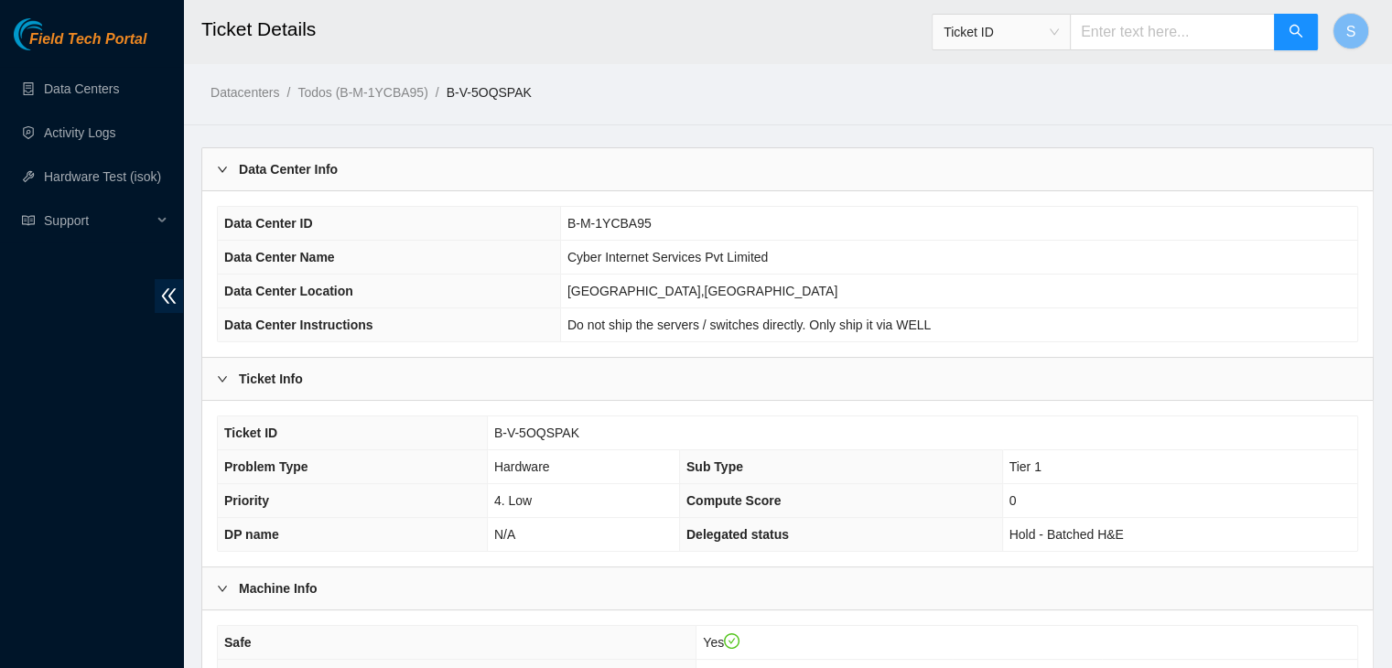
drag, startPoint x: 1040, startPoint y: 645, endPoint x: 202, endPoint y: 81, distance: 1009.9
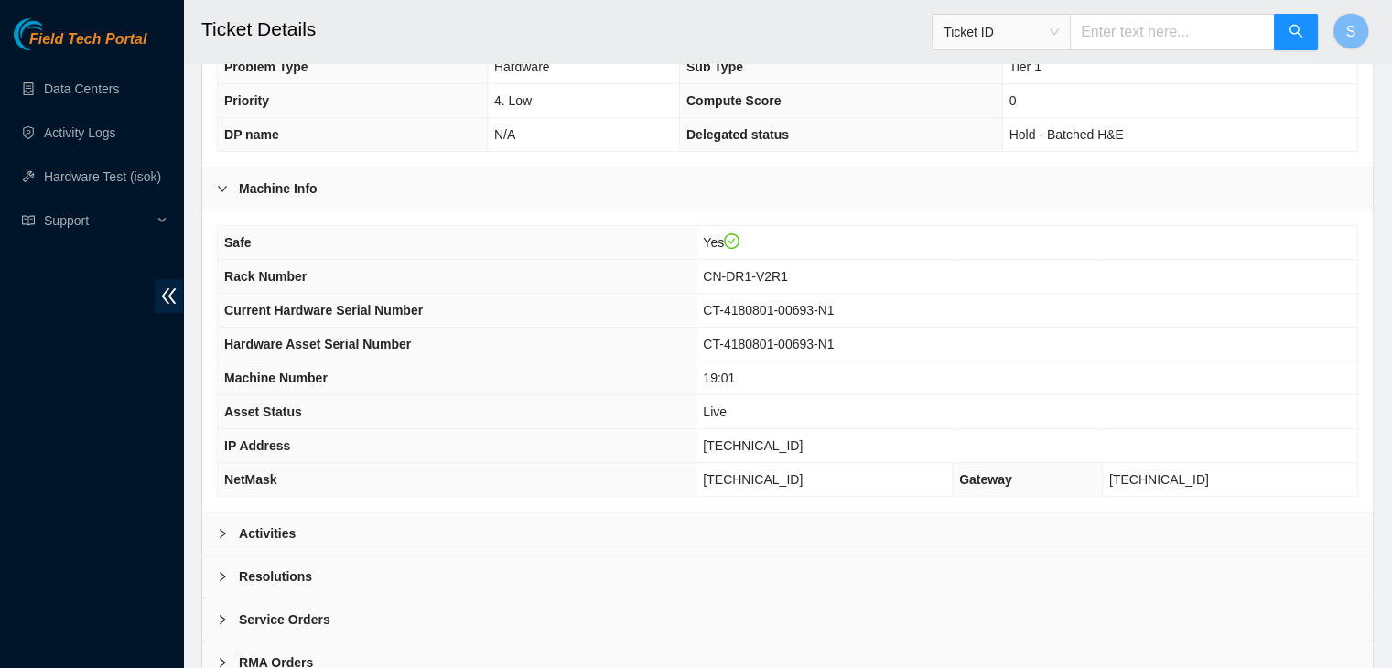
scroll to position [468, 0]
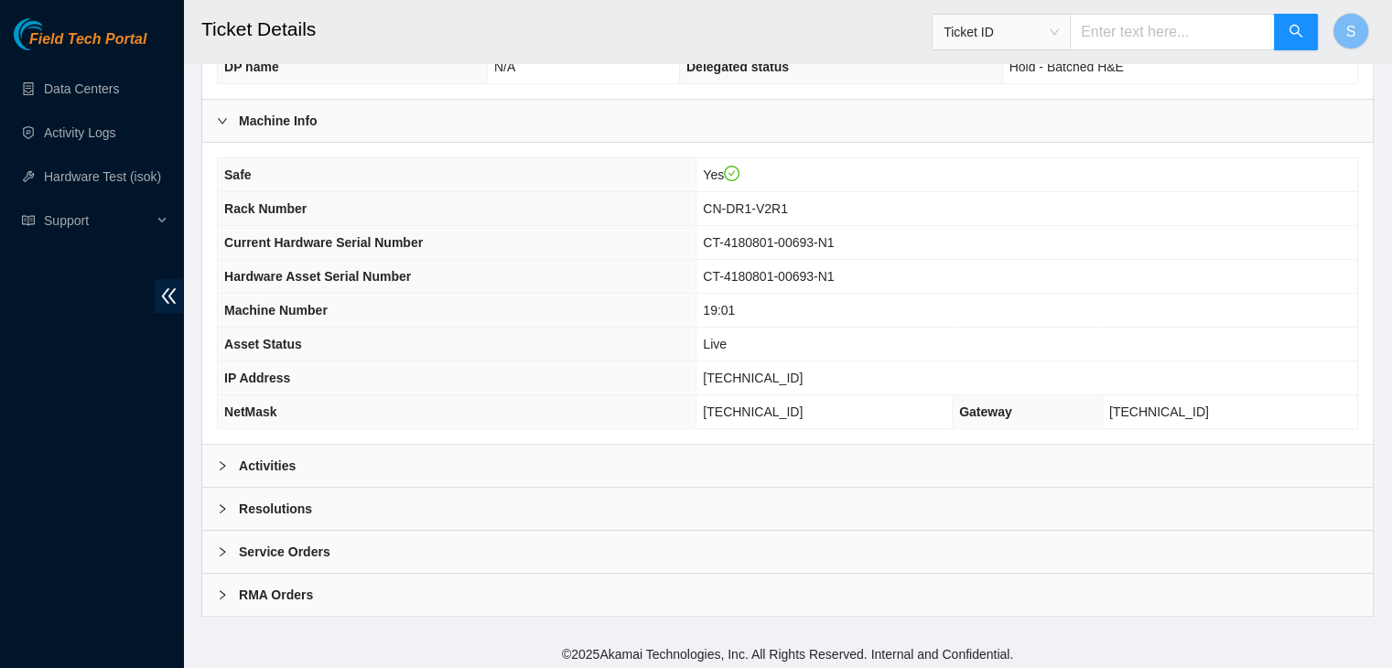
click at [341, 578] on div "RMA Orders" at bounding box center [787, 595] width 1170 height 42
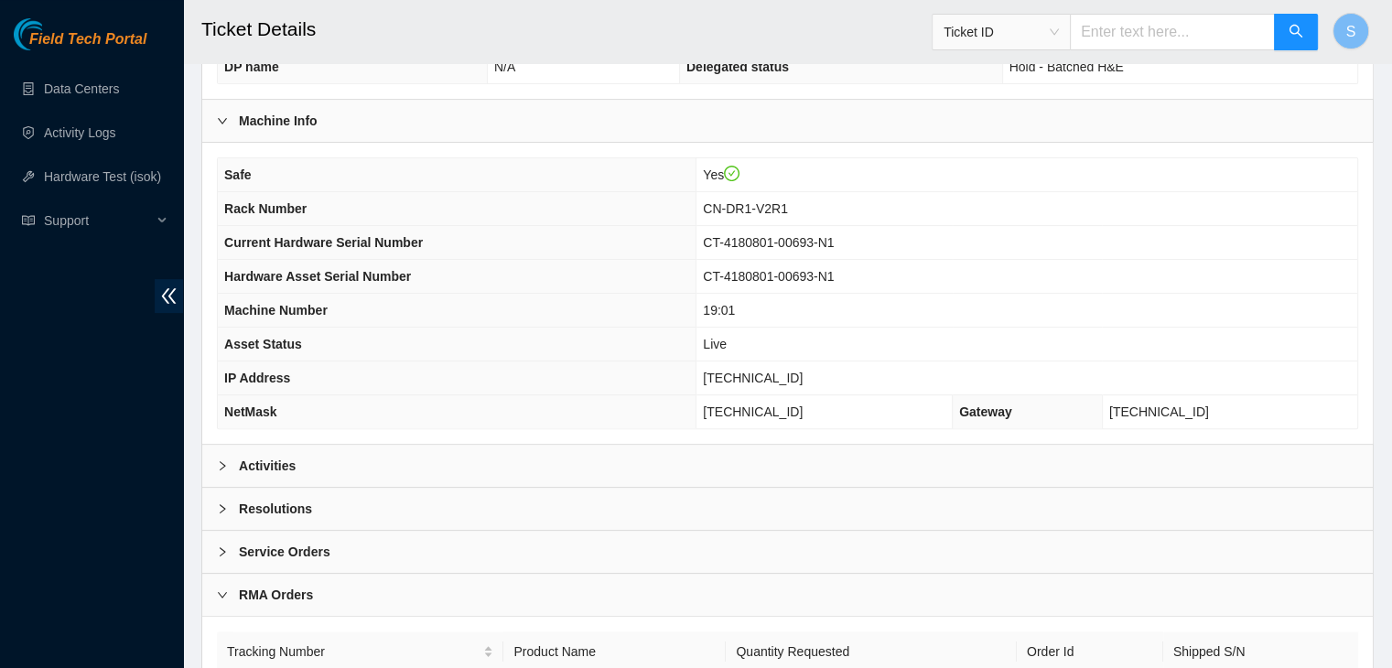
click at [359, 547] on div "Service Orders" at bounding box center [787, 552] width 1170 height 42
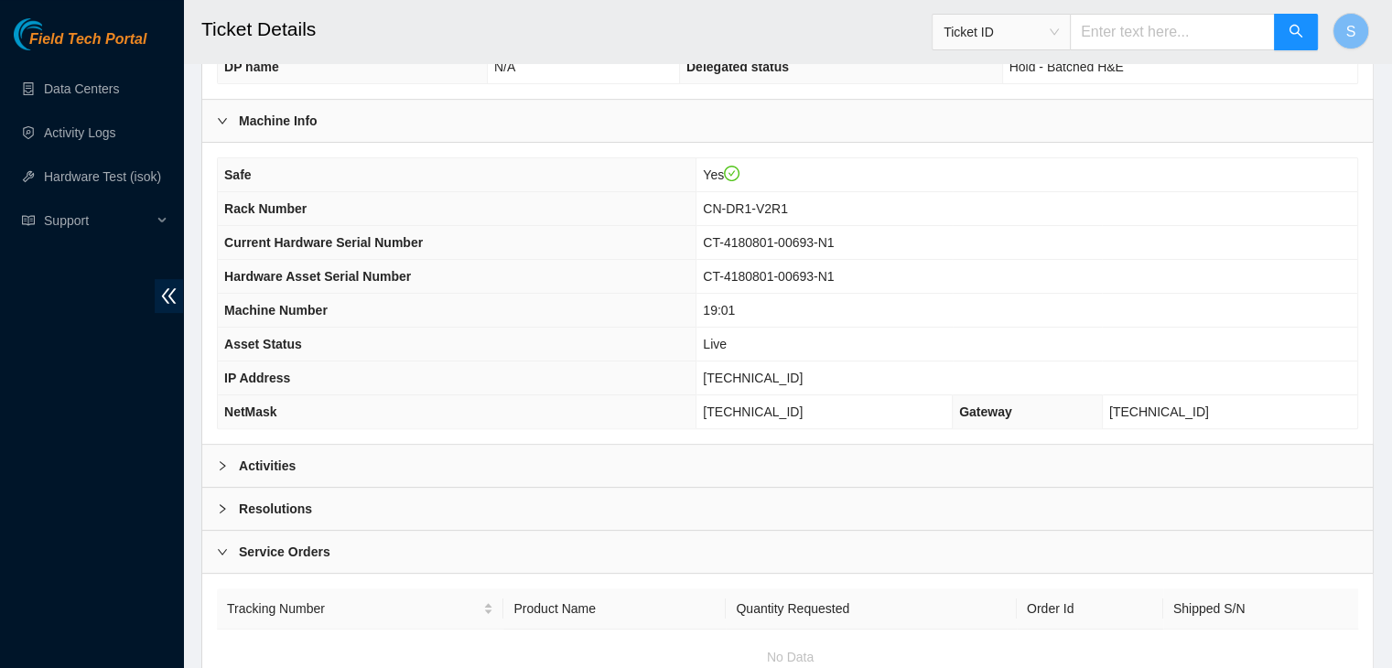
click at [386, 502] on div "Resolutions" at bounding box center [787, 509] width 1170 height 42
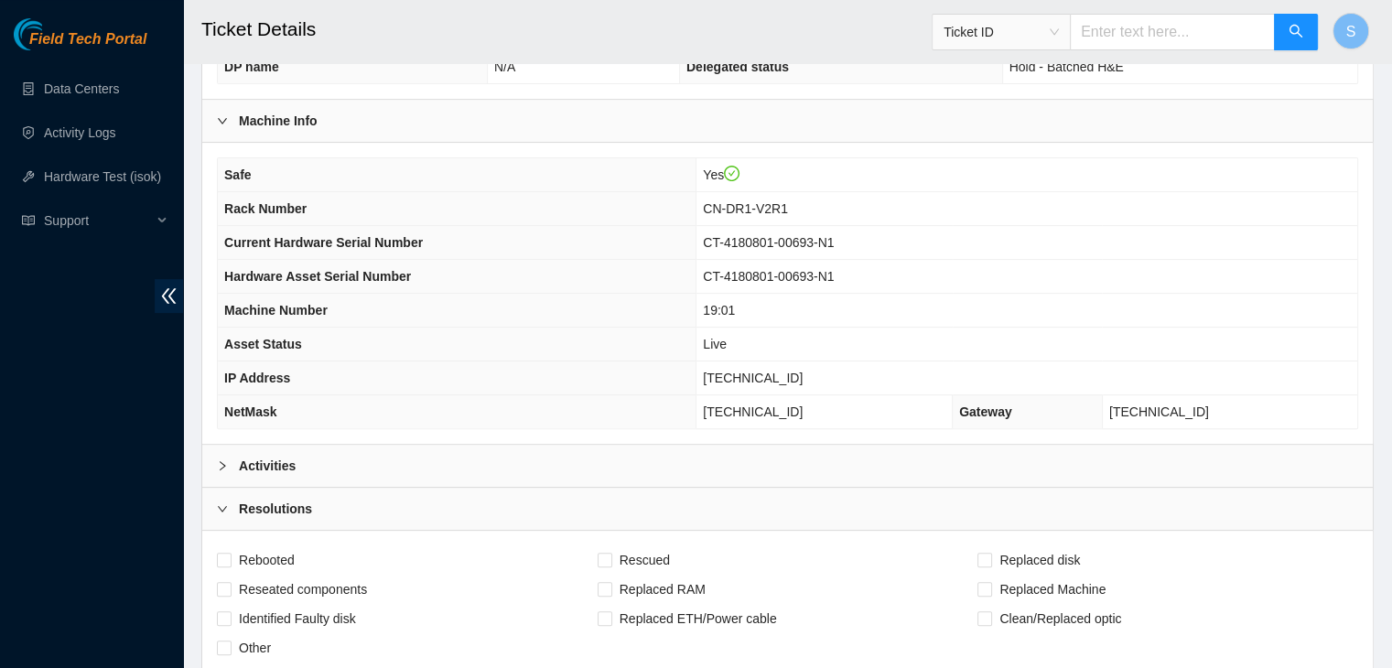
click at [411, 469] on div "Activities" at bounding box center [787, 466] width 1170 height 42
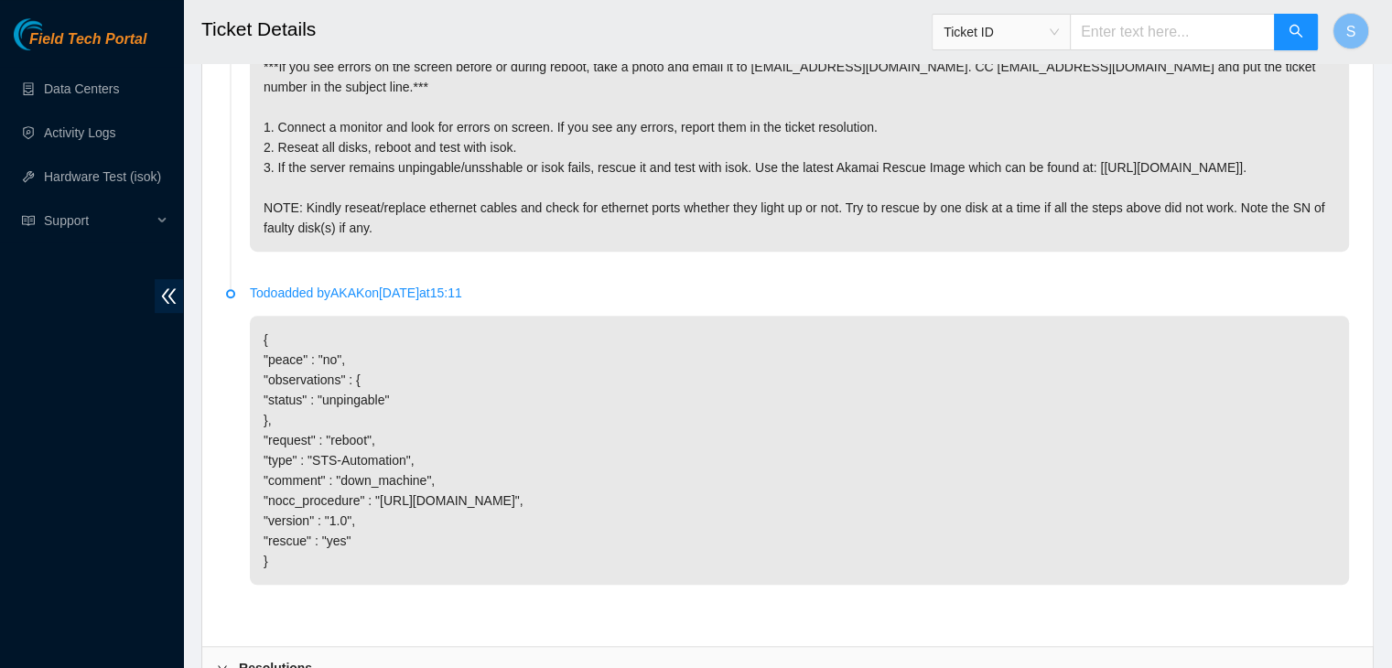
scroll to position [1291, 0]
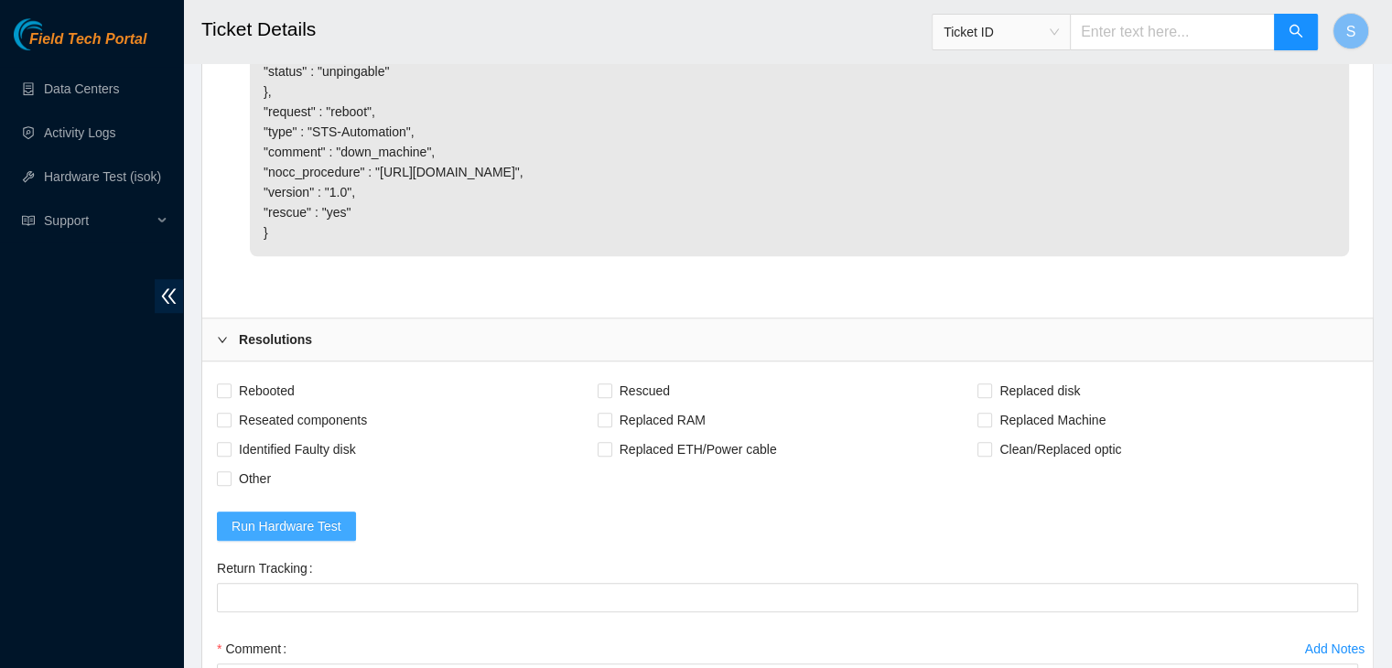
click at [332, 522] on span "Run Hardware Test" at bounding box center [287, 526] width 110 height 20
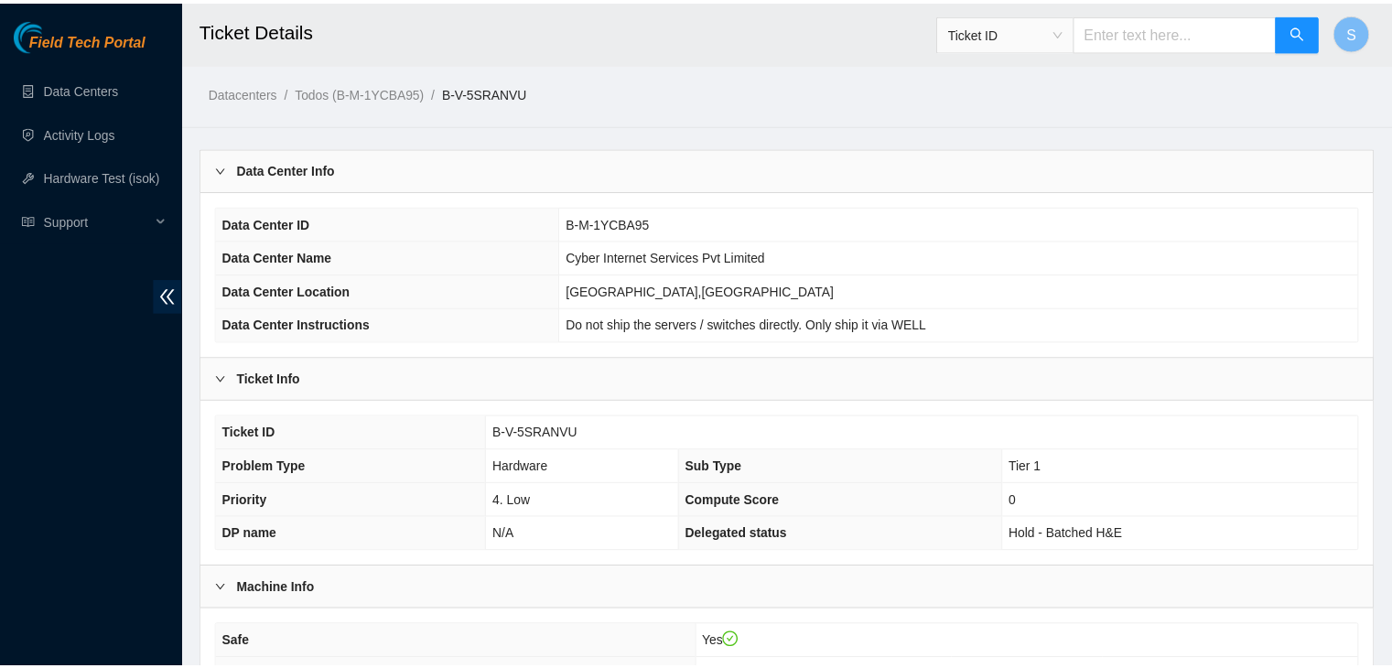
scroll to position [468, 0]
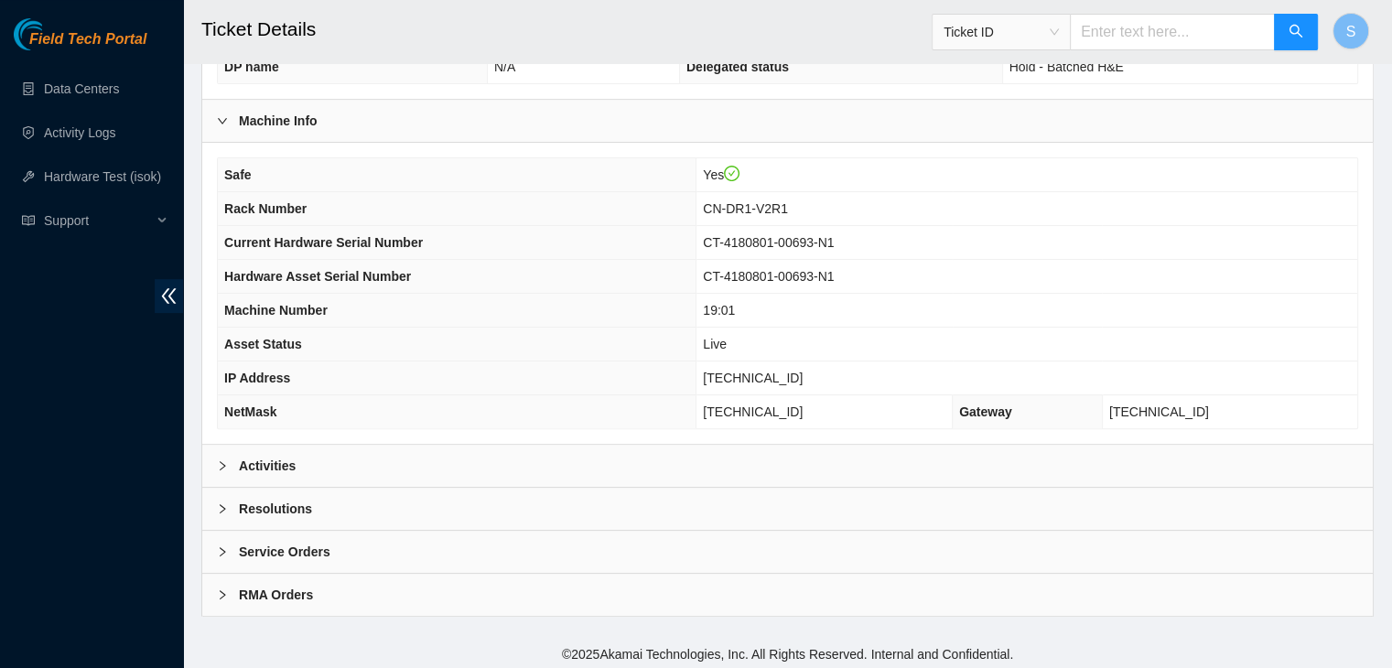
click at [314, 587] on div "RMA Orders" at bounding box center [787, 595] width 1170 height 42
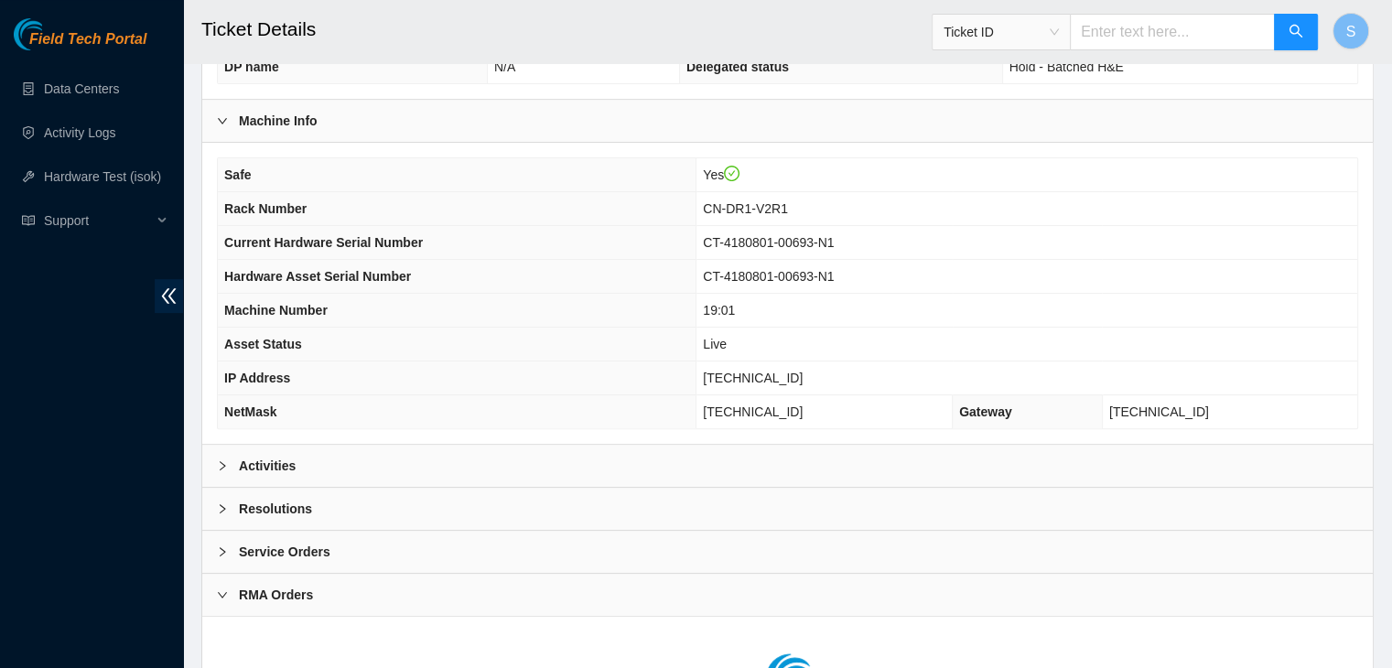
click at [315, 555] on b "Service Orders" at bounding box center [285, 552] width 92 height 20
click at [317, 507] on div "Resolutions" at bounding box center [787, 509] width 1170 height 42
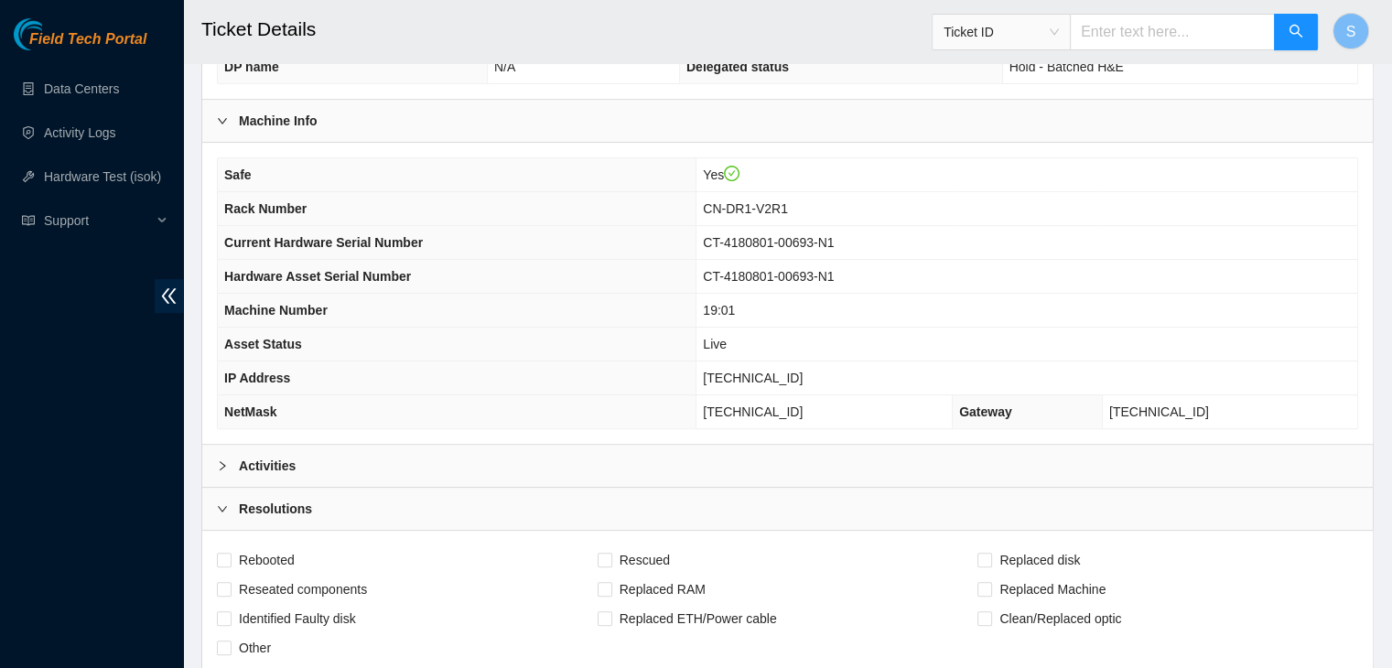
click at [337, 458] on div "Activities" at bounding box center [787, 466] width 1170 height 42
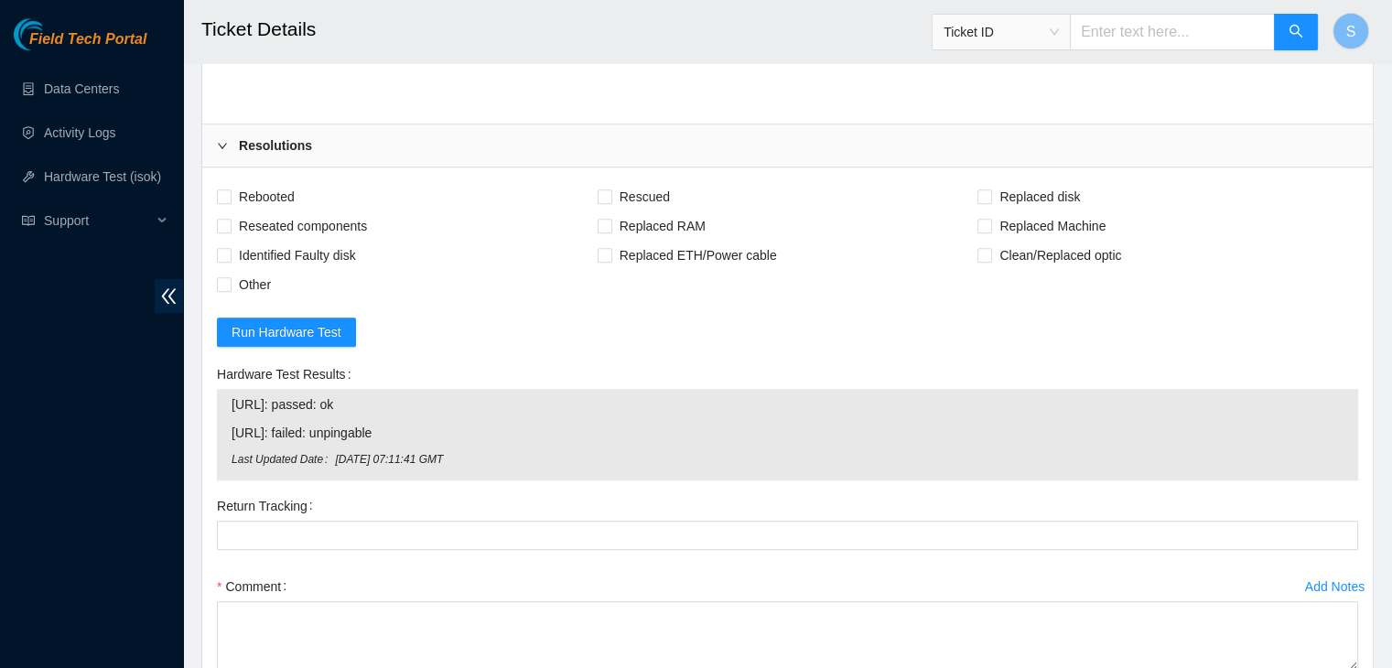
scroll to position [1474, 0]
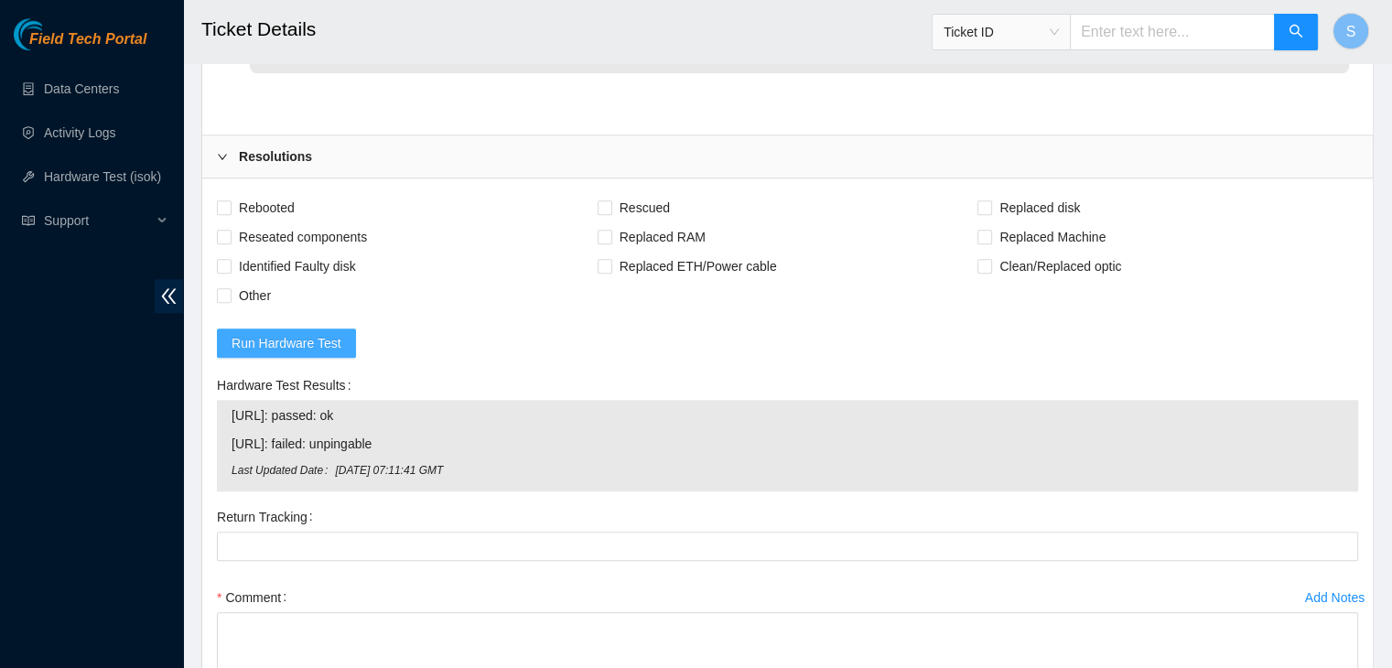
click at [323, 336] on span "Run Hardware Test" at bounding box center [287, 343] width 110 height 20
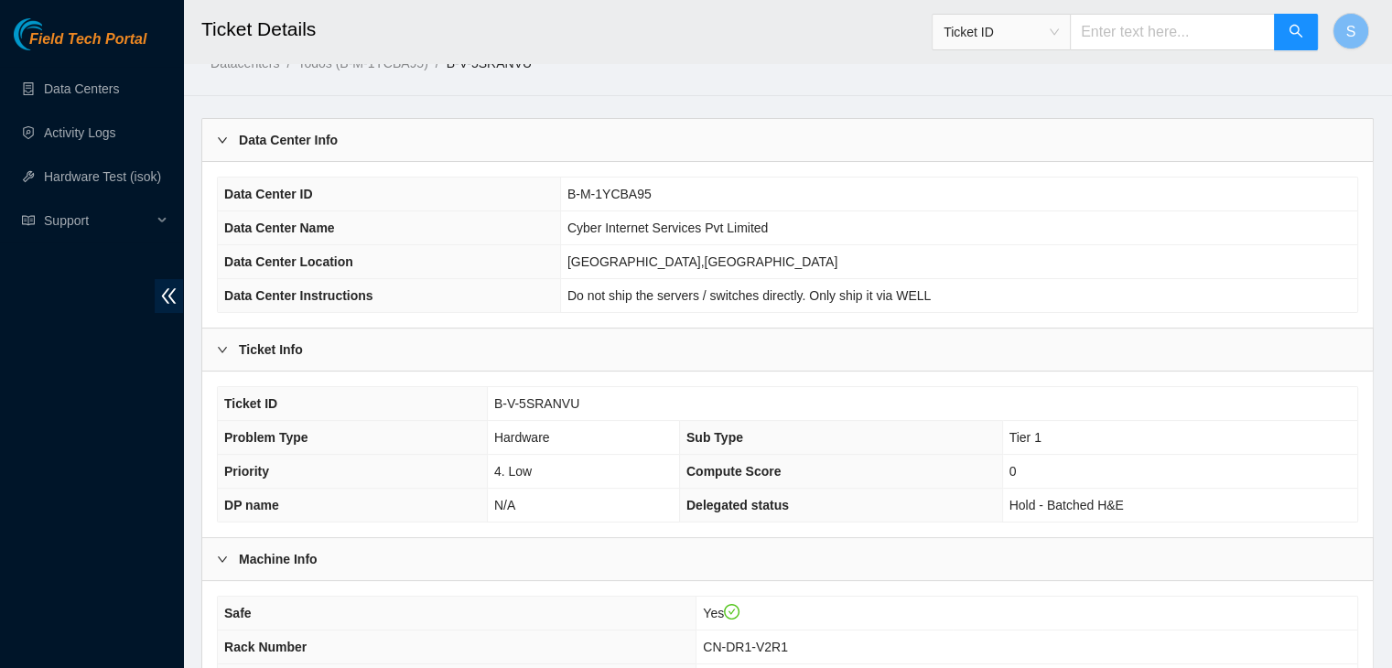
scroll to position [0, 0]
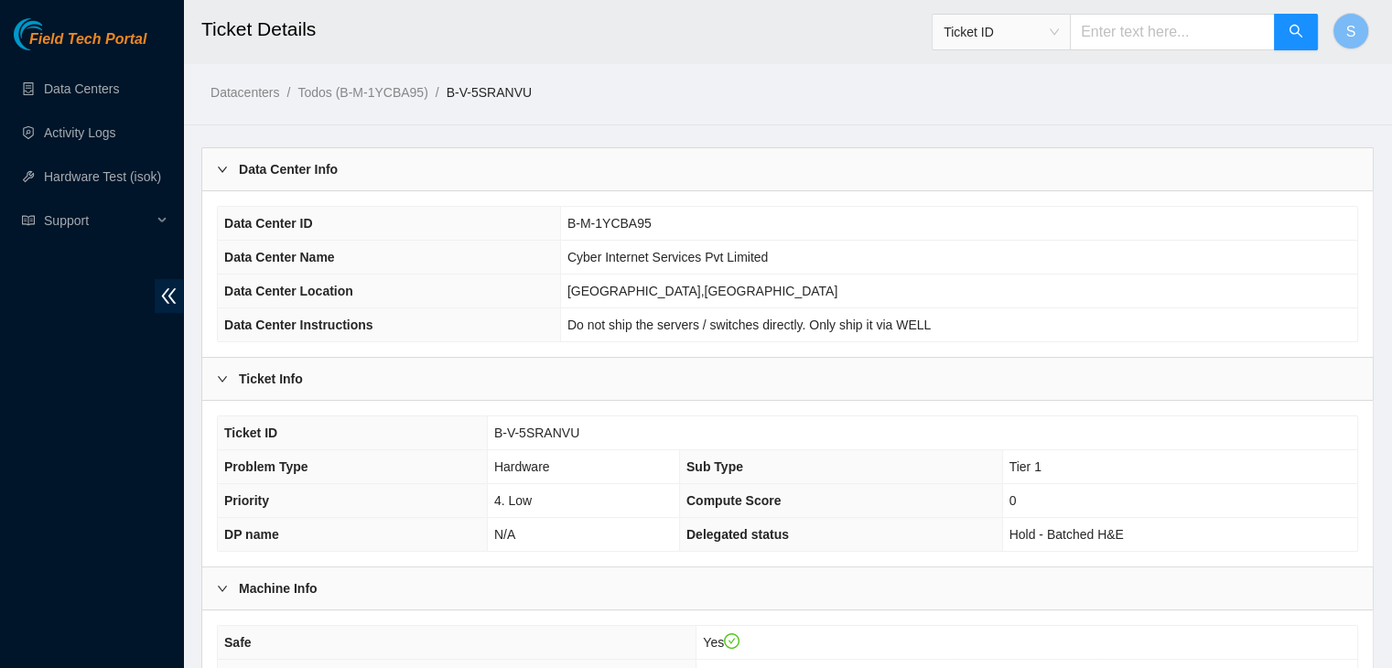
drag, startPoint x: 1043, startPoint y: 649, endPoint x: 202, endPoint y: 93, distance: 1007.9
